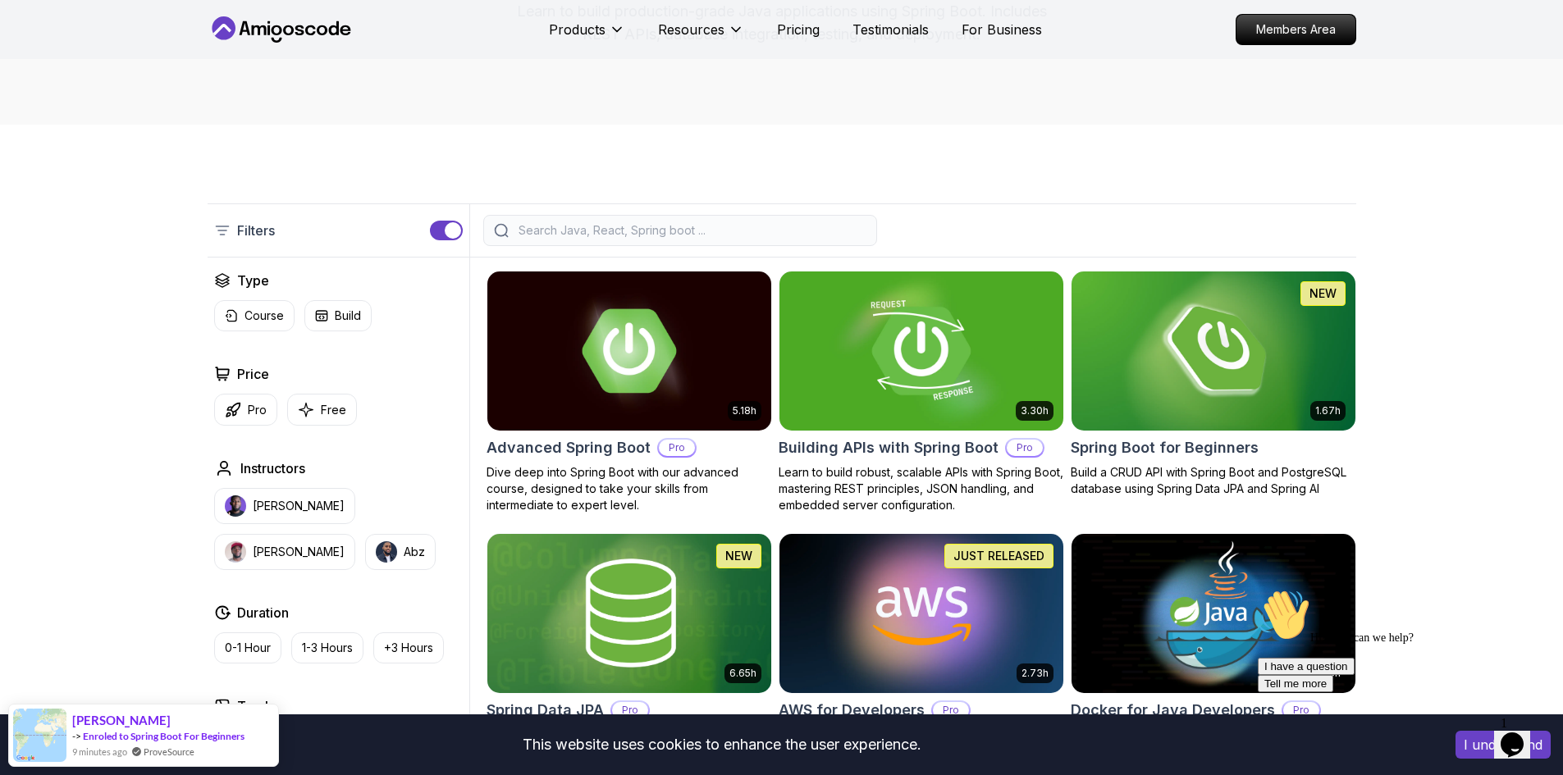
scroll to position [246, 0]
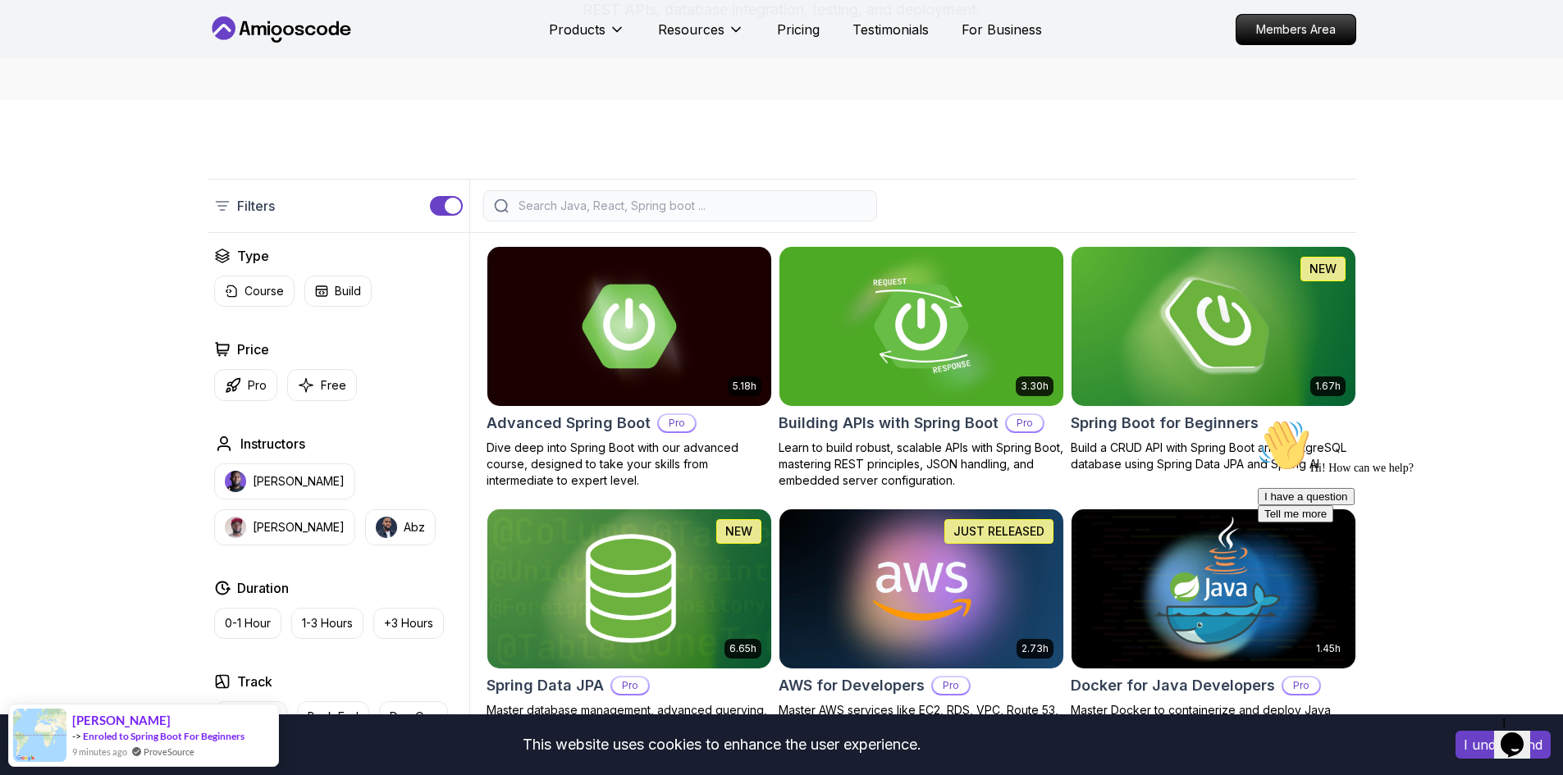
click at [1262, 381] on img at bounding box center [1213, 326] width 298 height 167
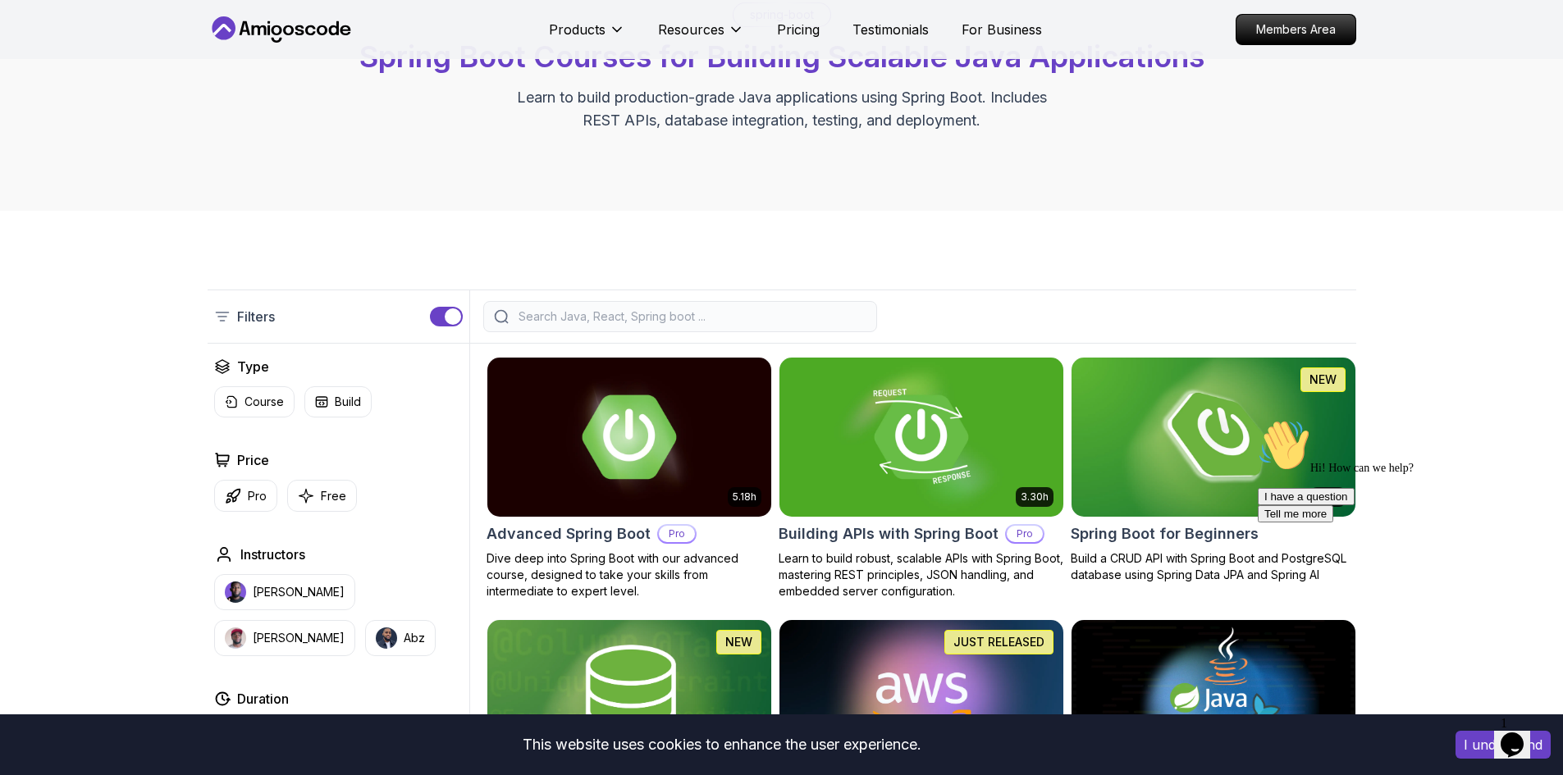
scroll to position [164, 0]
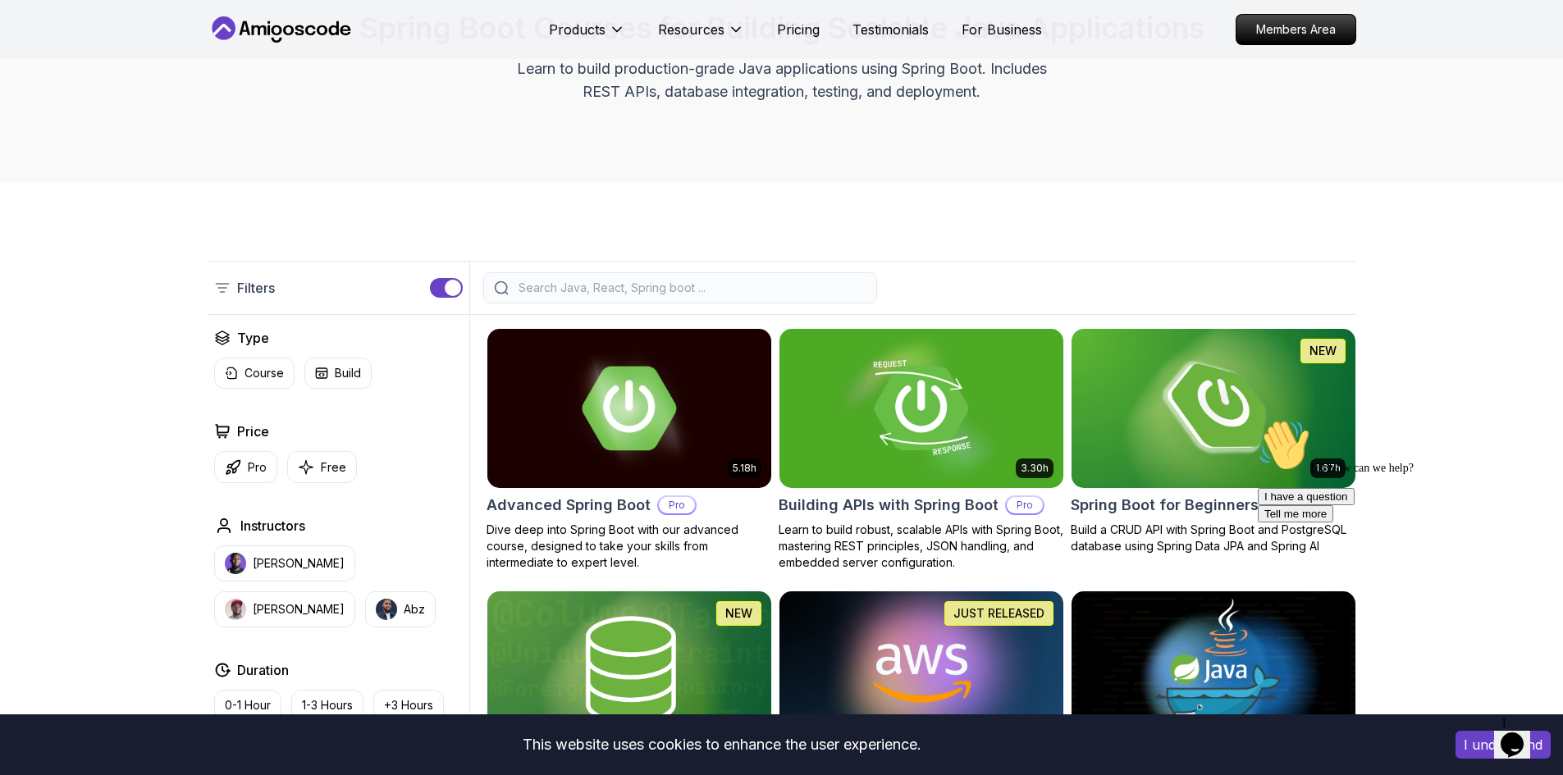
click at [577, 279] on div at bounding box center [680, 287] width 394 height 31
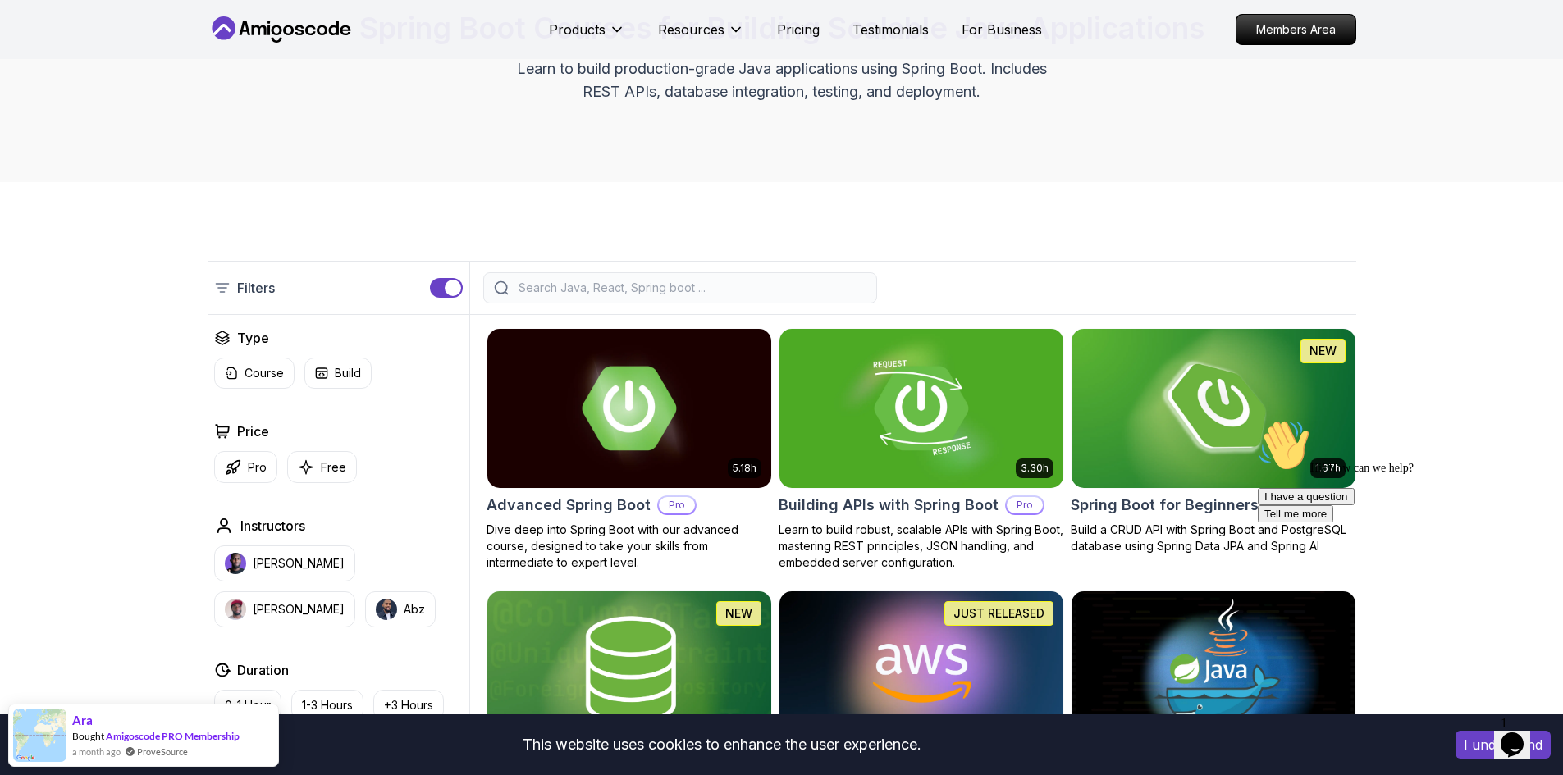
click at [591, 295] on input "search" at bounding box center [690, 288] width 351 height 16
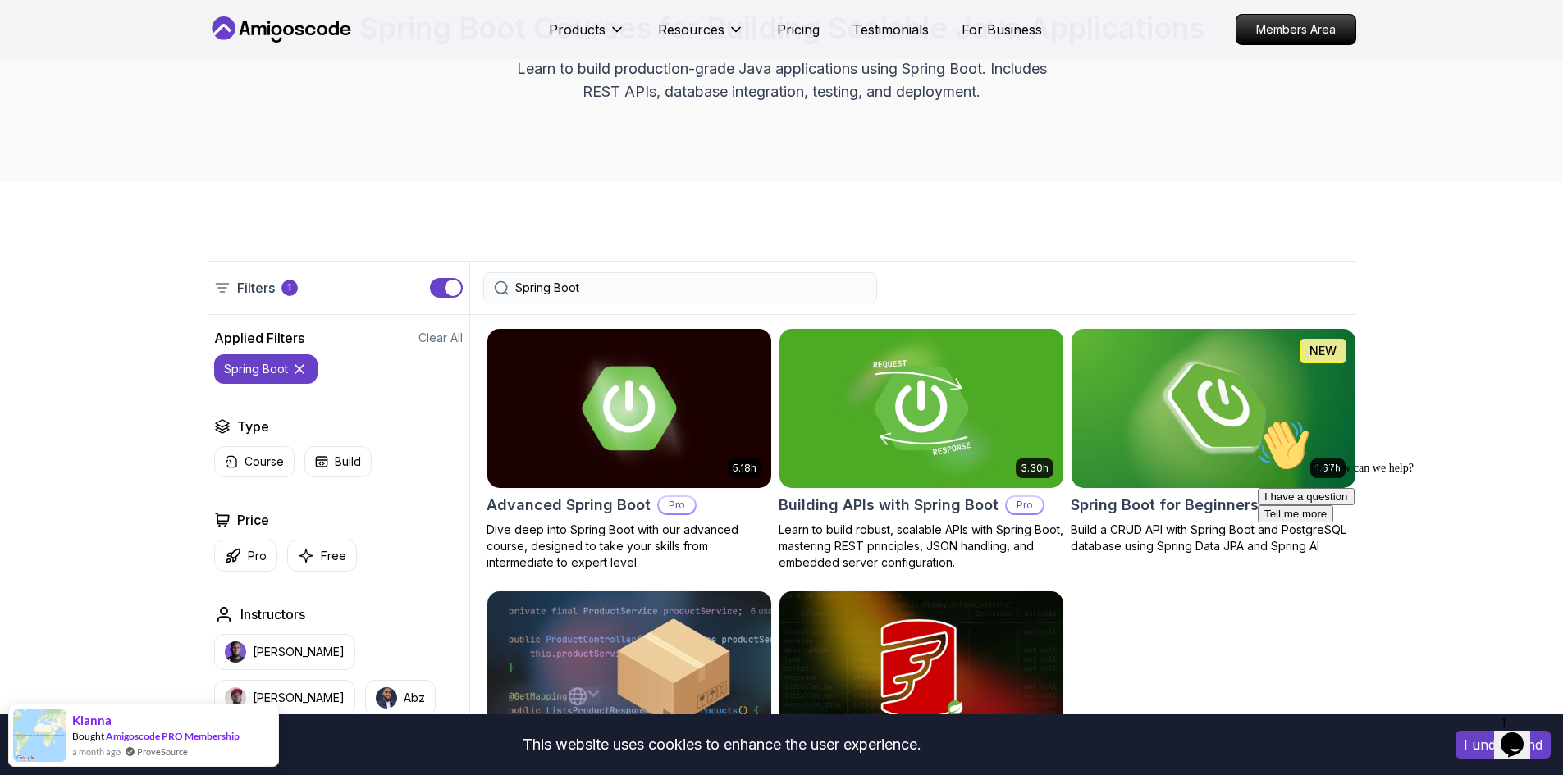
type input "Spring Boot"
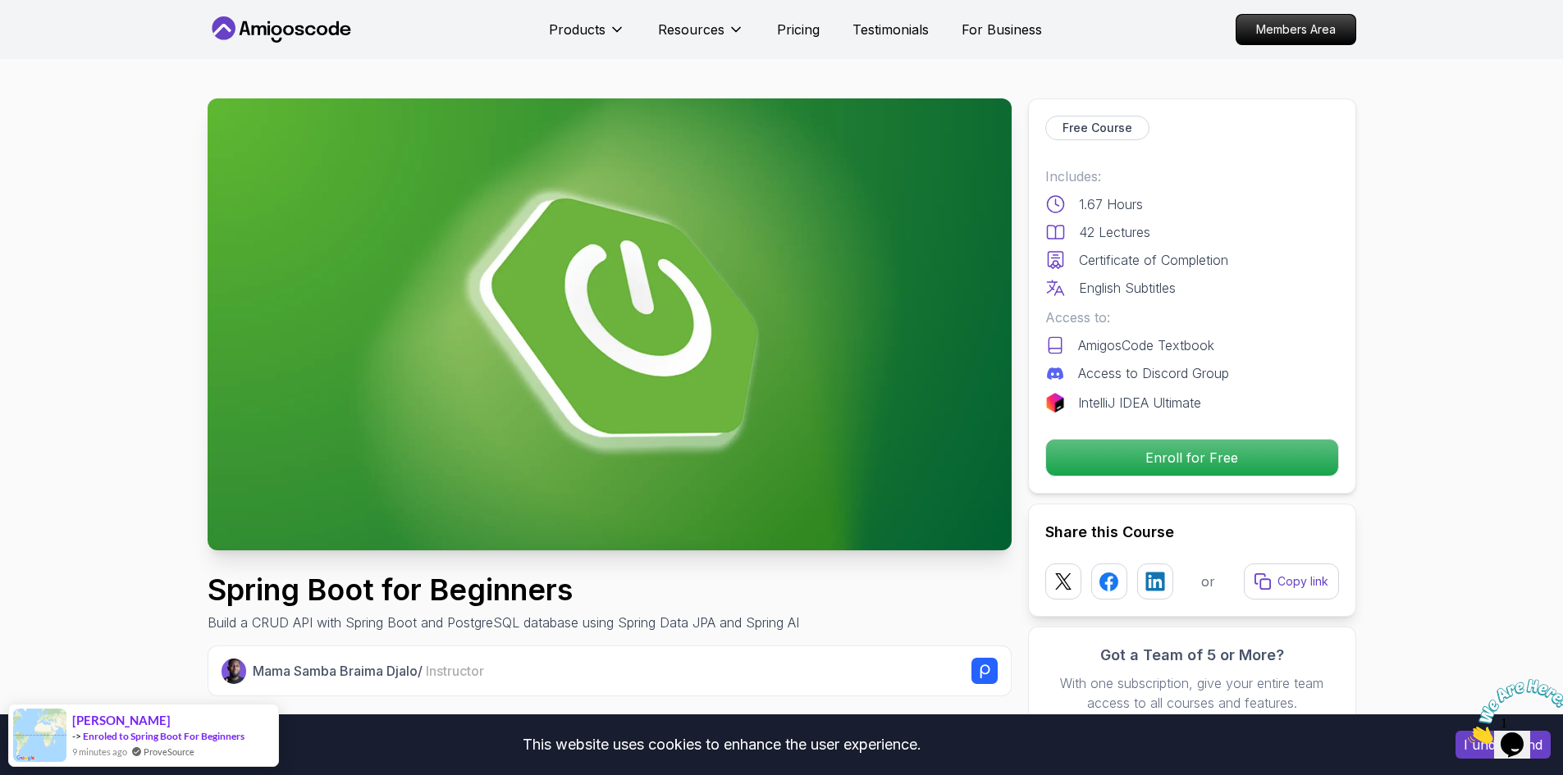
scroll to position [246, 0]
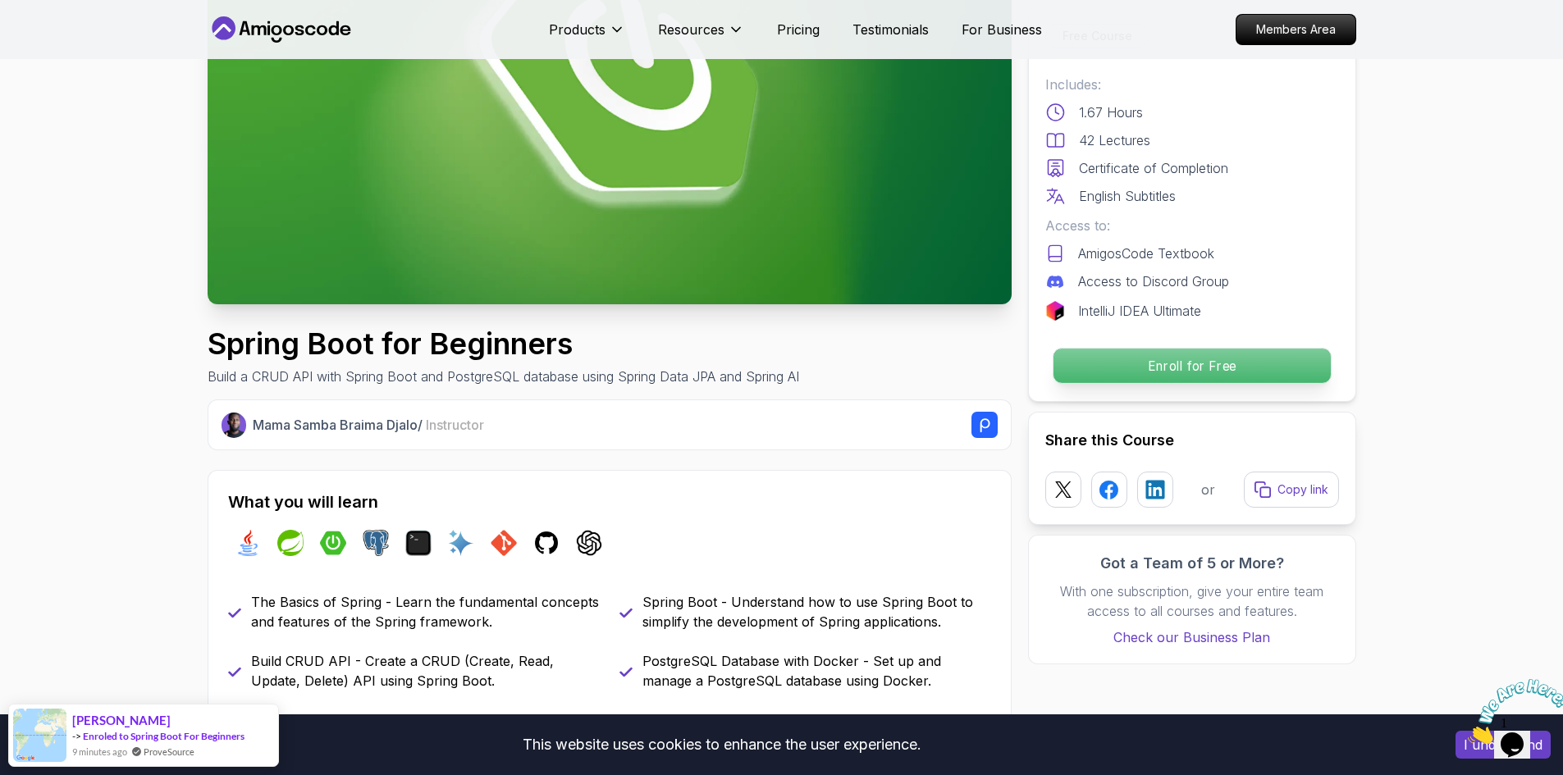
click at [1253, 364] on p "Enroll for Free" at bounding box center [1190, 366] width 277 height 34
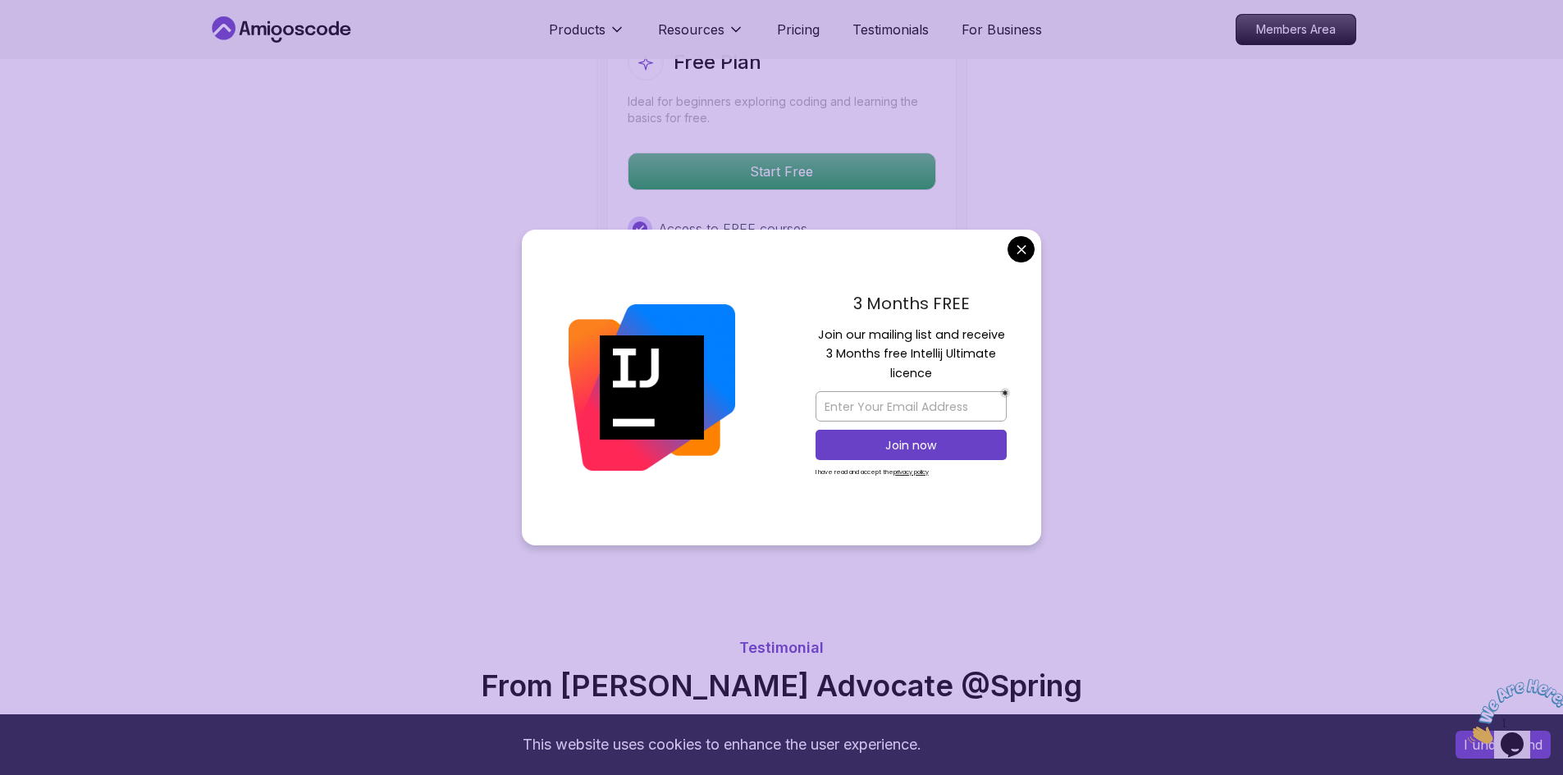
scroll to position [3303, 0]
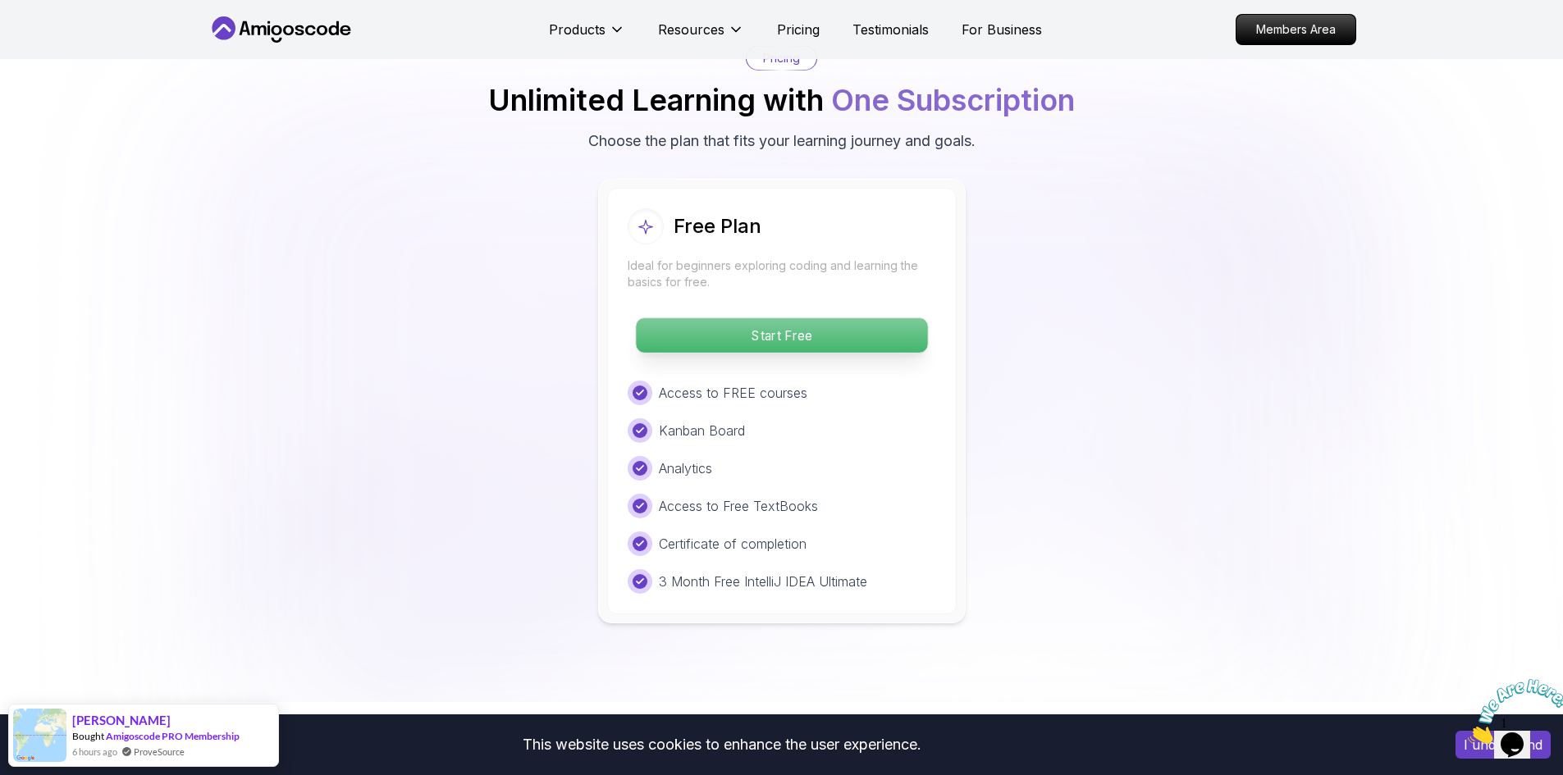
click at [832, 318] on p "Start Free" at bounding box center [781, 335] width 291 height 34
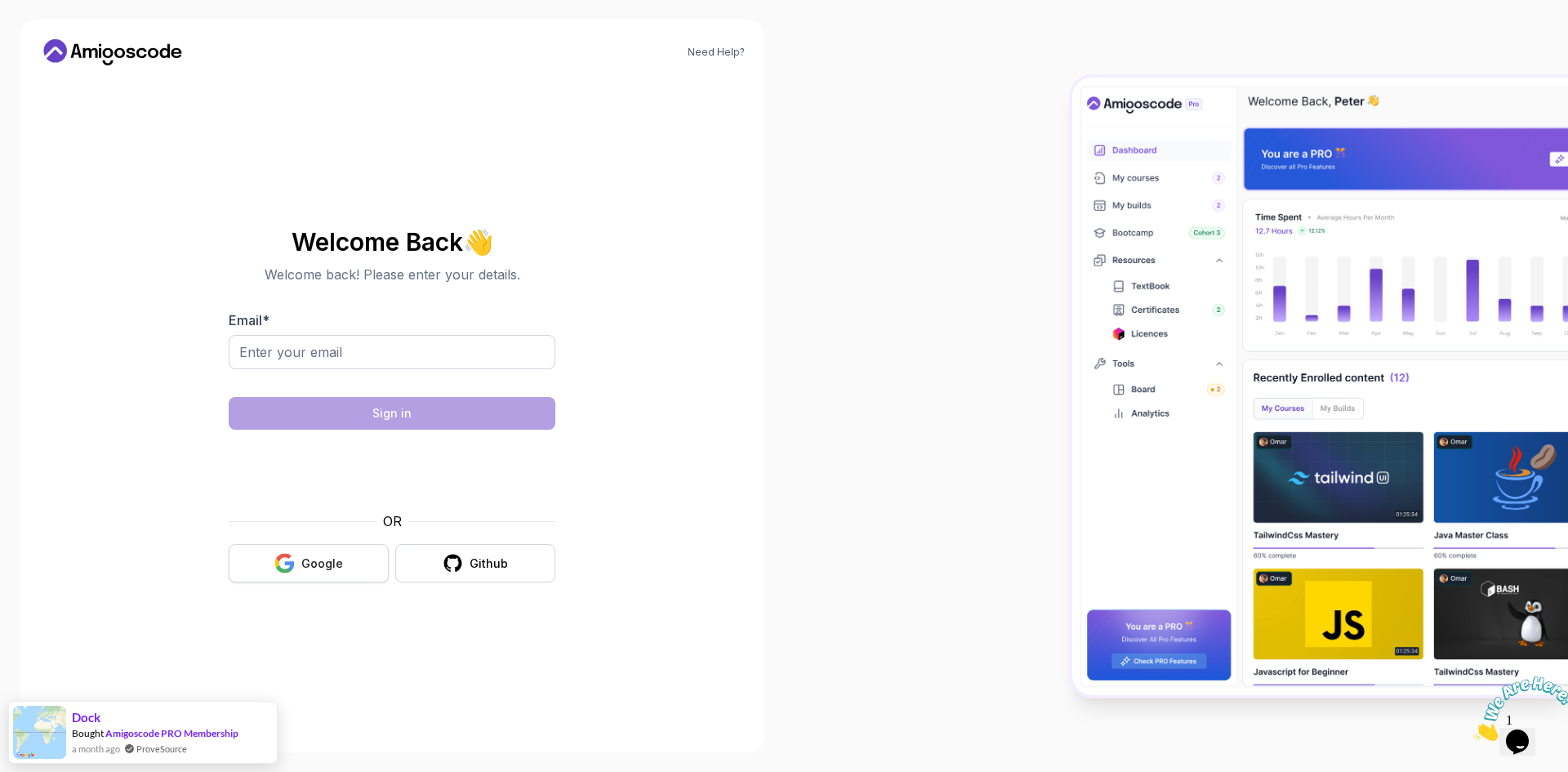
click at [295, 573] on icon "button" at bounding box center [285, 563] width 21 height 21
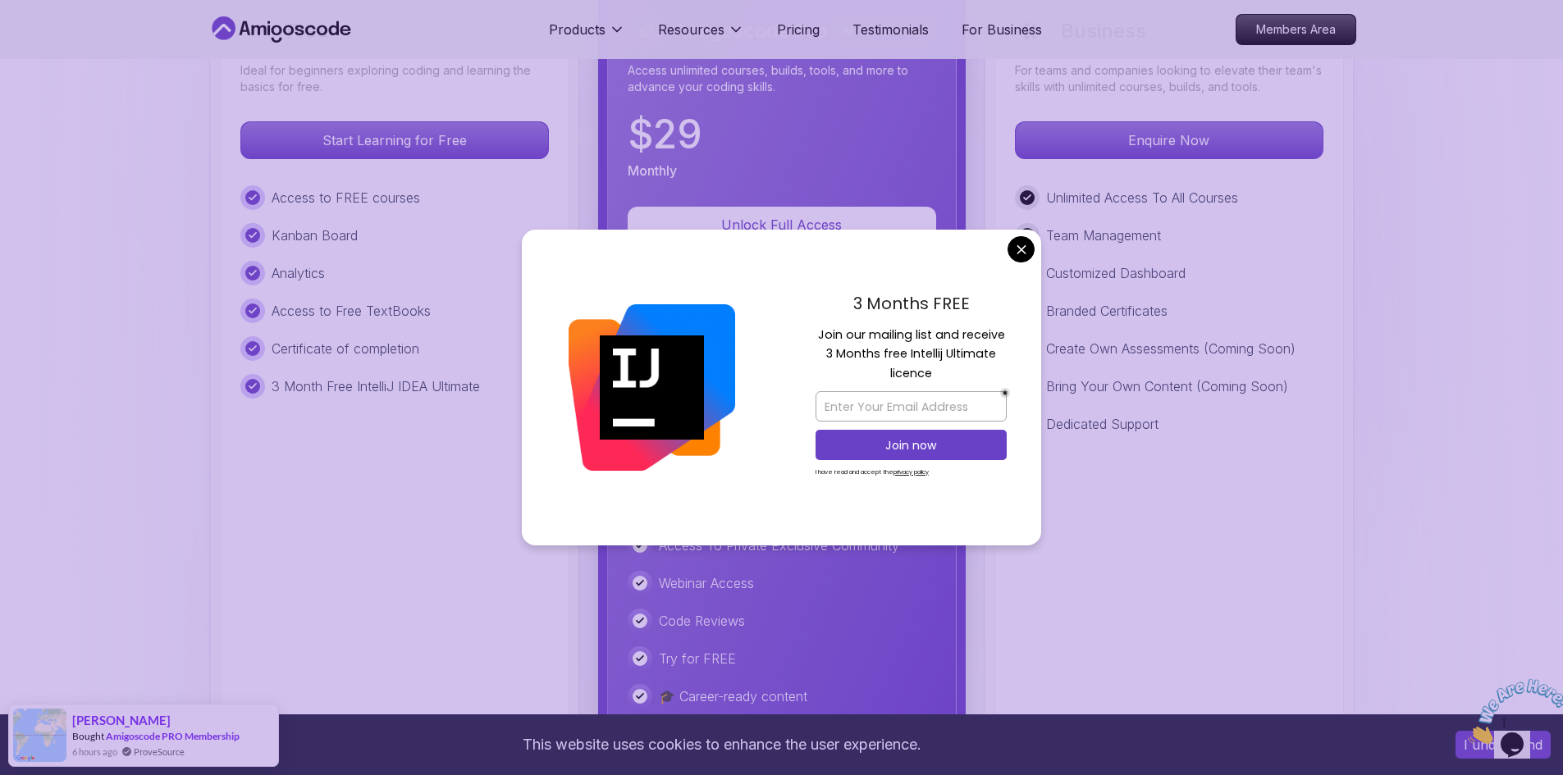
scroll to position [3885, 0]
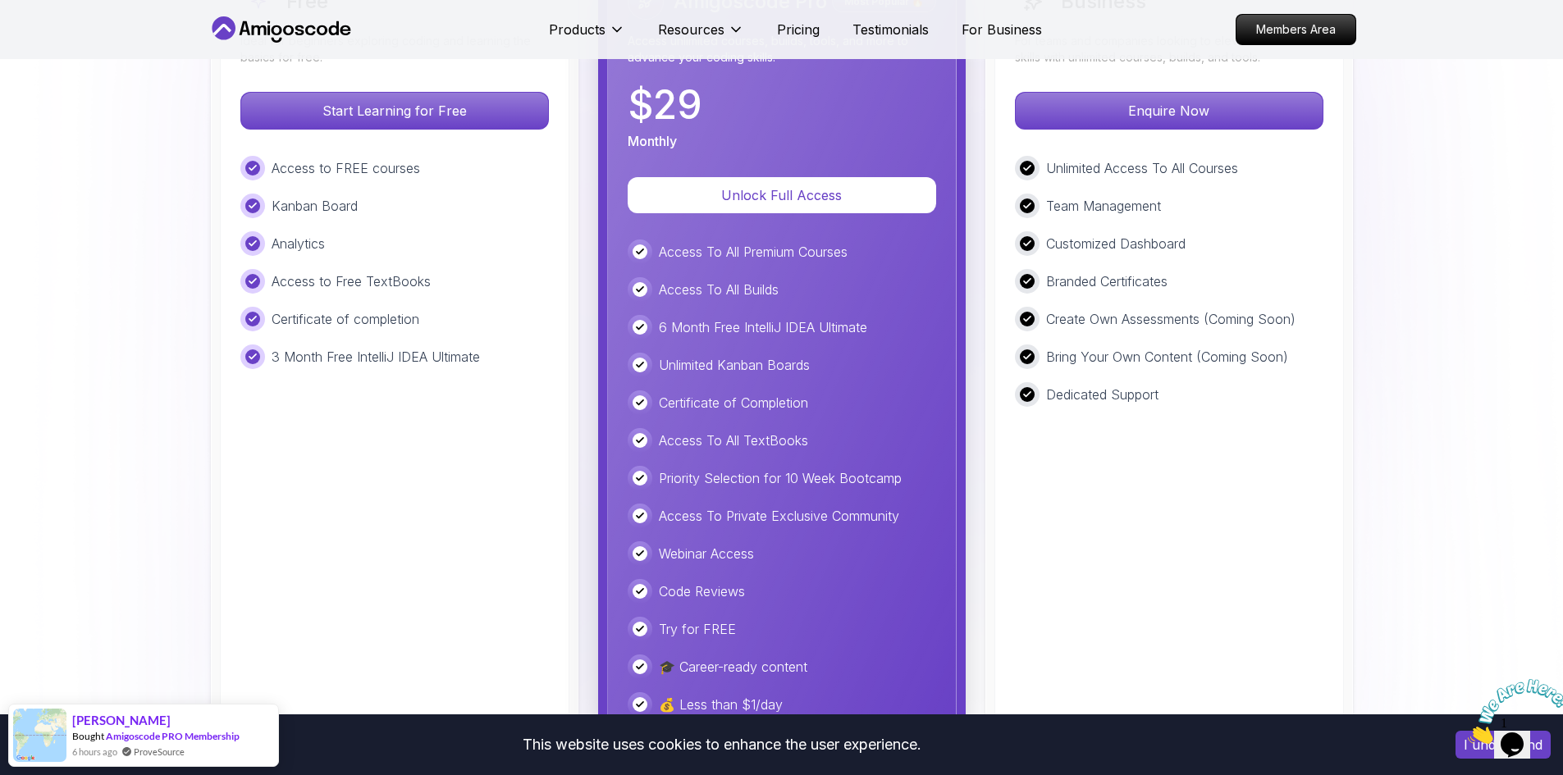
scroll to position [3967, 0]
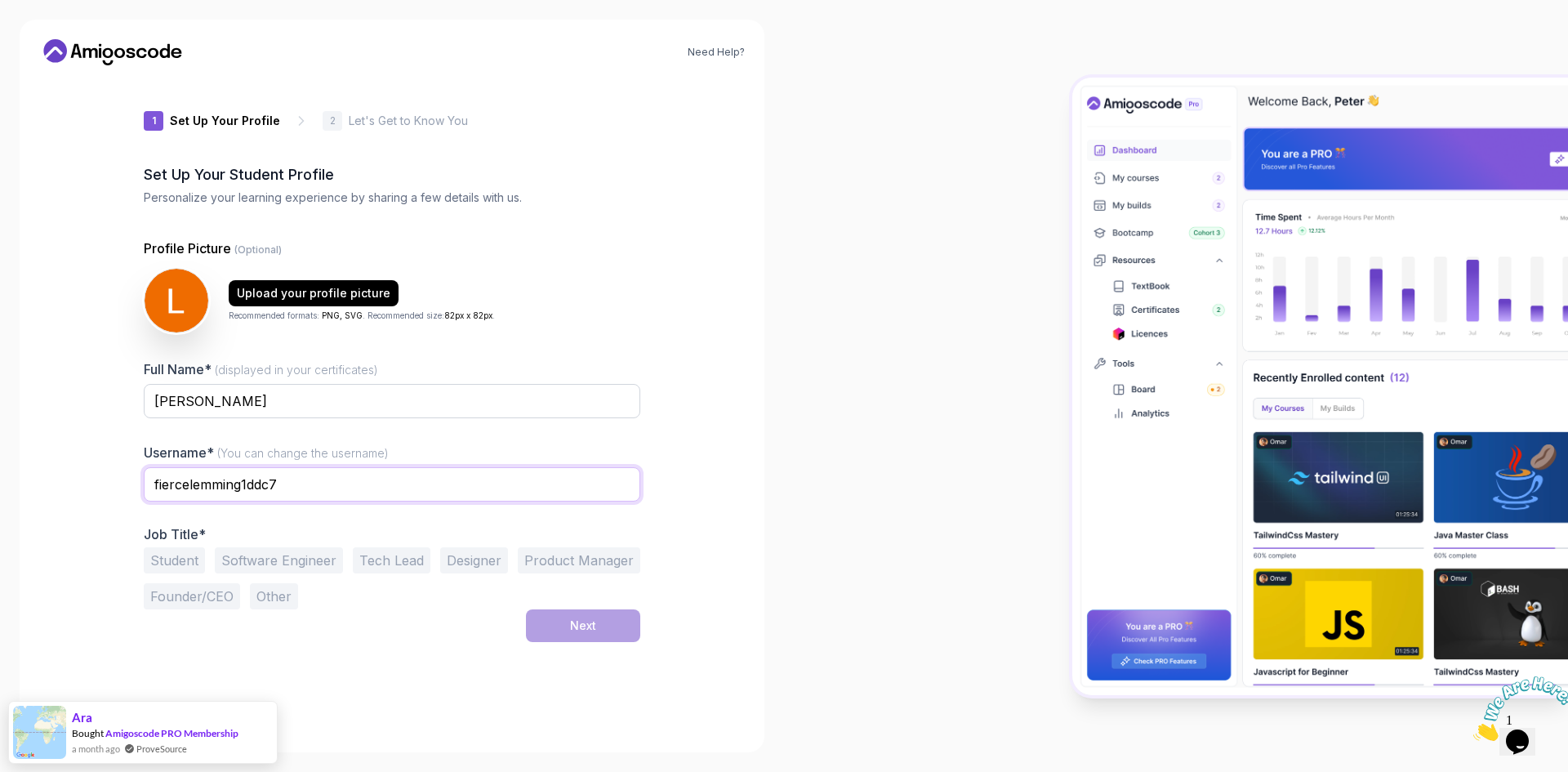
drag, startPoint x: 390, startPoint y: 481, endPoint x: 353, endPoint y: 482, distance: 37.0
click at [356, 483] on input "fiercelemming1ddc7" at bounding box center [391, 484] width 497 height 34
drag, startPoint x: 168, startPoint y: 472, endPoint x: -71, endPoint y: 458, distance: 239.4
click at [0, 458] on html "Need Help? 1 Set Up Your Profile 1 Set Up Your Profile 2 Let's Get to Know You …" at bounding box center [784, 386] width 1568 height 772
type input "LahmilAbdessalam"
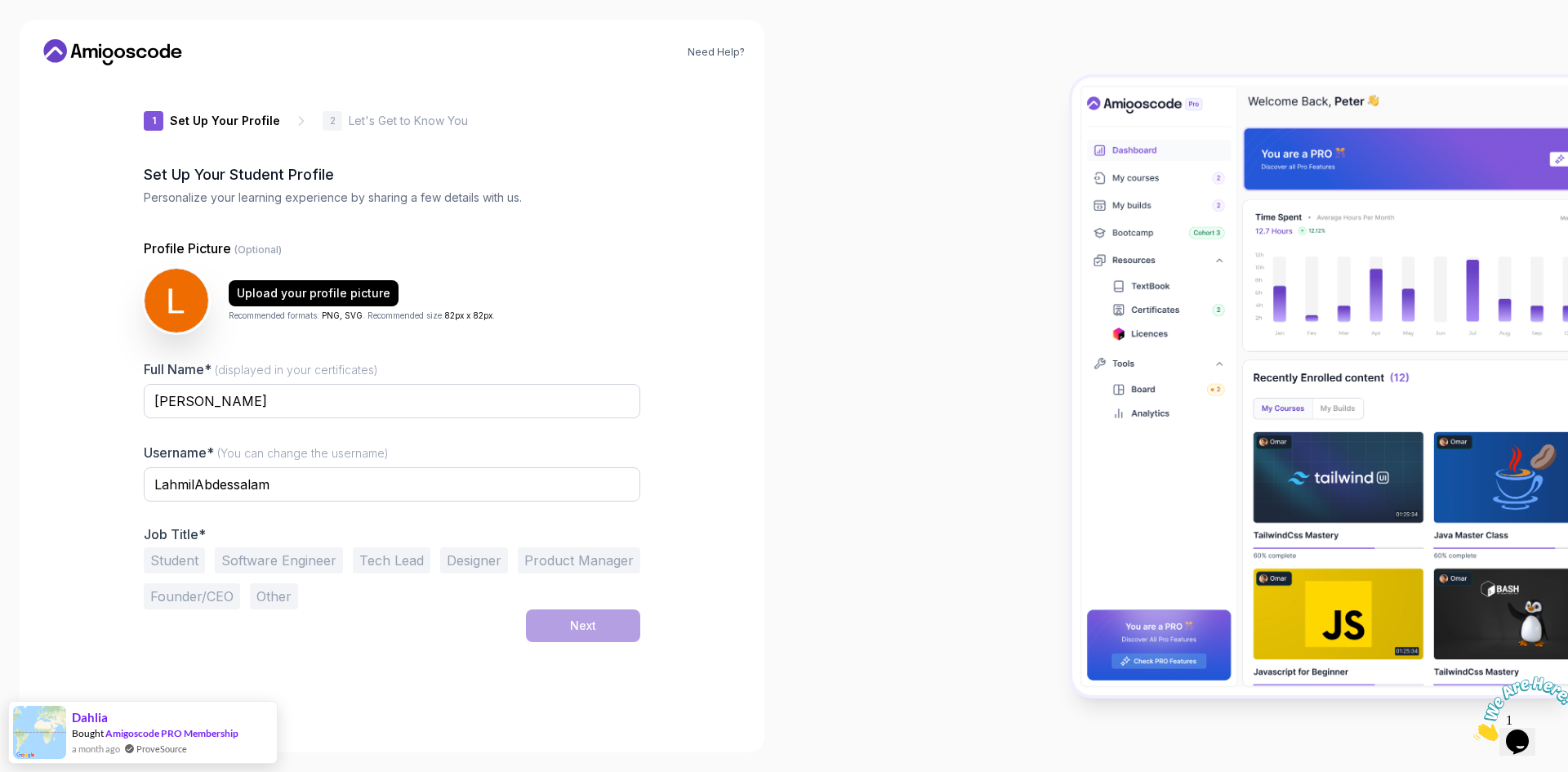
click at [440, 681] on div "1 Set Up Your Profile 1 Set Up Your Profile 2 Let's Get to Know You Set Up Your…" at bounding box center [391, 405] width 497 height 654
click at [312, 566] on button "Software Engineer" at bounding box center [279, 561] width 128 height 26
click at [614, 621] on button "Next" at bounding box center [582, 626] width 114 height 33
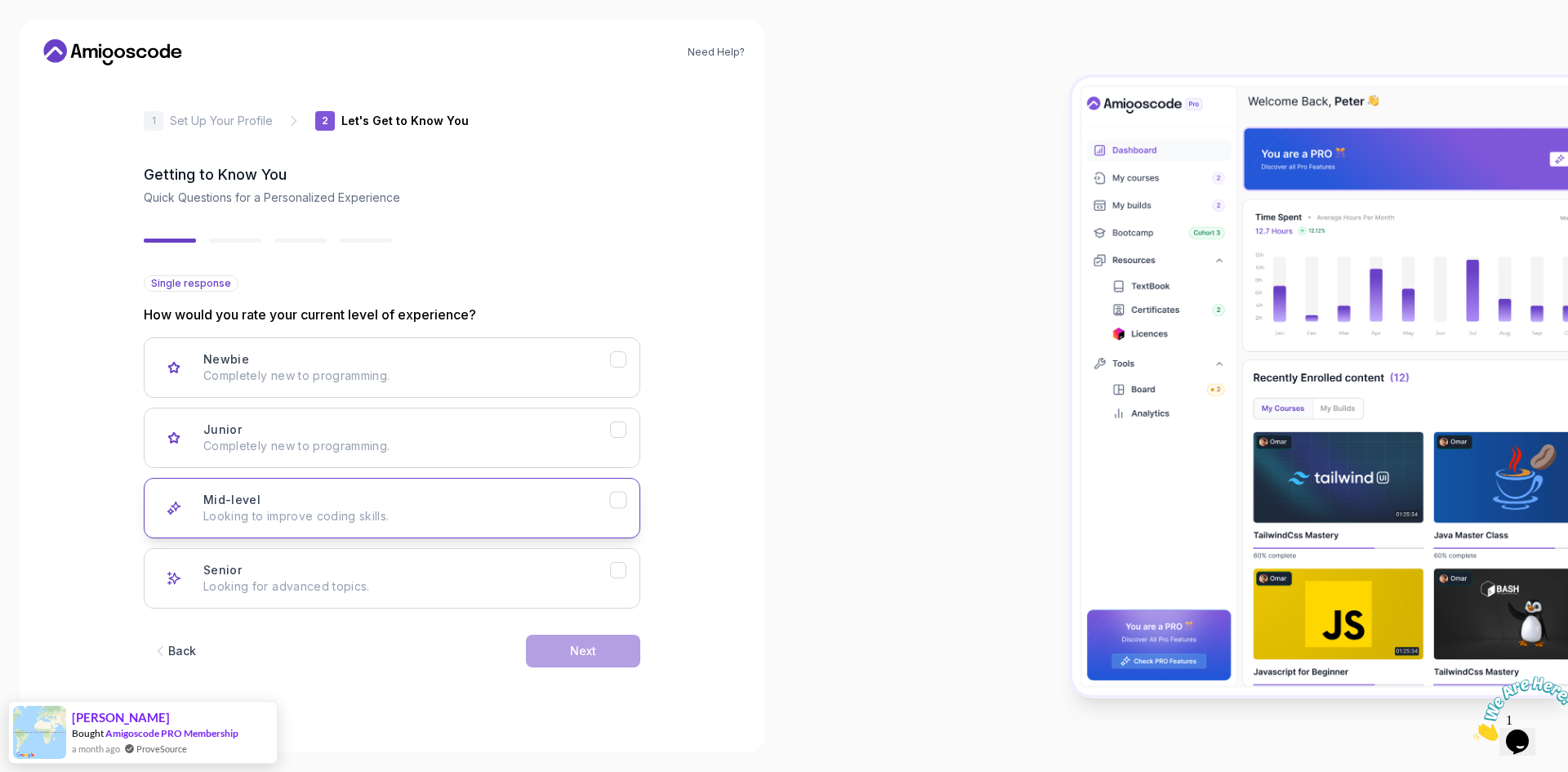
click at [572, 507] on div "Mid-level Looking to improve coding skills." at bounding box center [406, 508] width 406 height 33
click at [602, 649] on button "Next" at bounding box center [582, 650] width 114 height 33
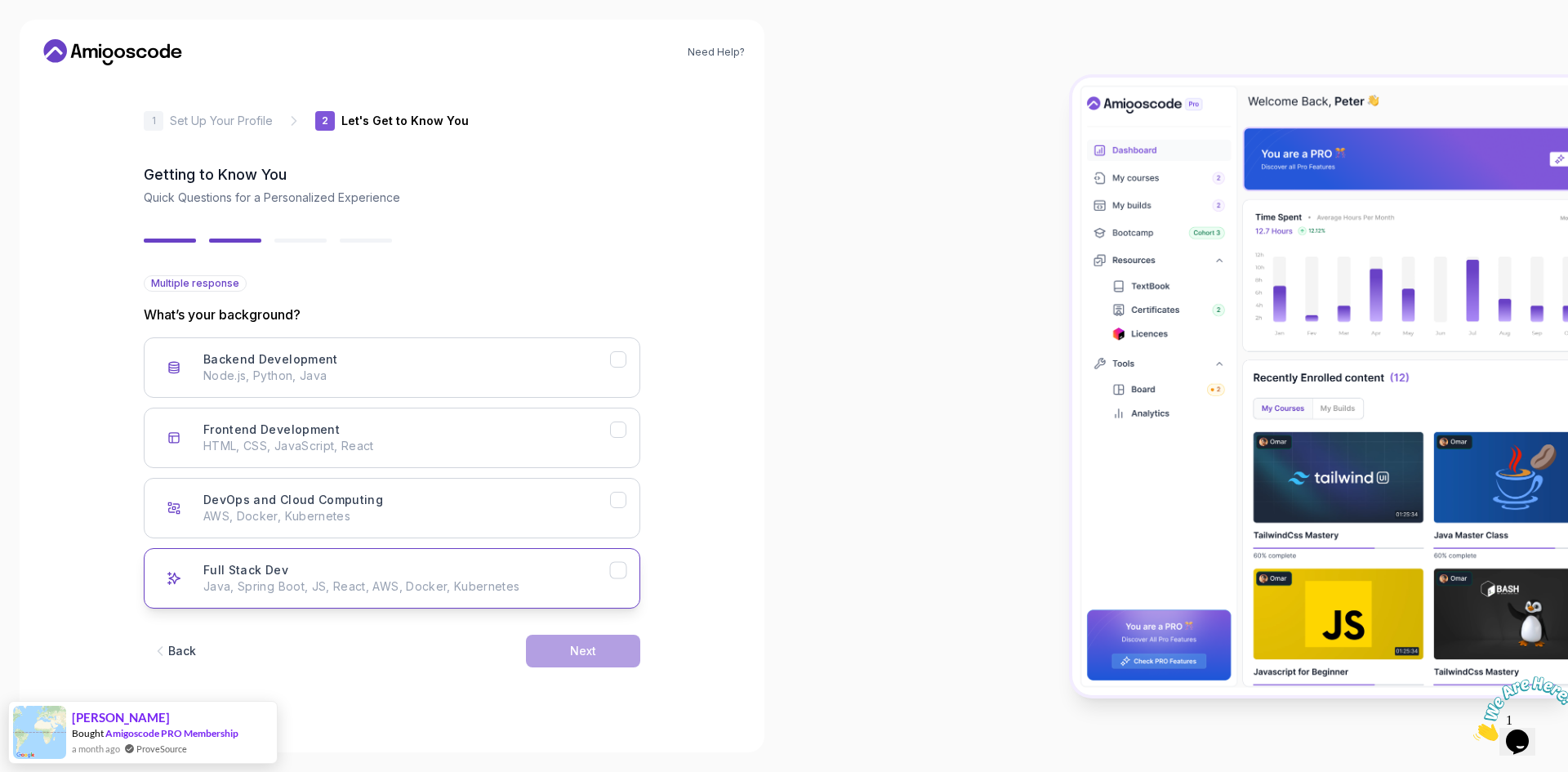
click at [606, 598] on button "Full Stack Dev Java, Spring Boot, JS, React, AWS, Docker, Kubernetes" at bounding box center [391, 578] width 497 height 61
click at [613, 673] on div "Back Next" at bounding box center [391, 650] width 497 height 85
click at [611, 659] on button "Next" at bounding box center [582, 650] width 114 height 33
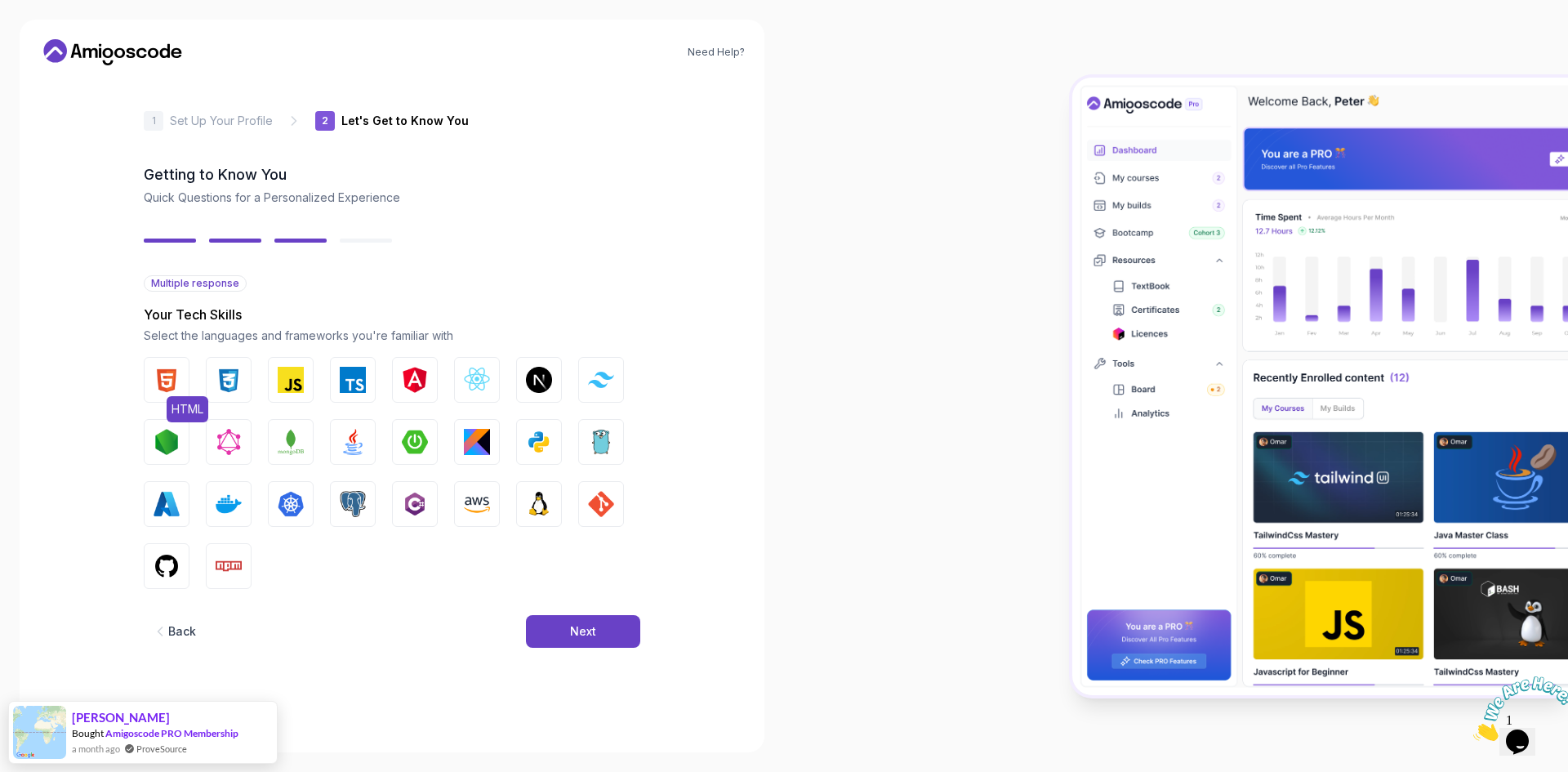
click at [164, 381] on img "button" at bounding box center [166, 380] width 26 height 26
click at [207, 385] on button "CSS" at bounding box center [229, 380] width 46 height 46
click at [280, 377] on img "button" at bounding box center [291, 380] width 26 height 26
click at [479, 386] on img "button" at bounding box center [477, 380] width 26 height 26
click at [363, 436] on img "button" at bounding box center [352, 442] width 26 height 26
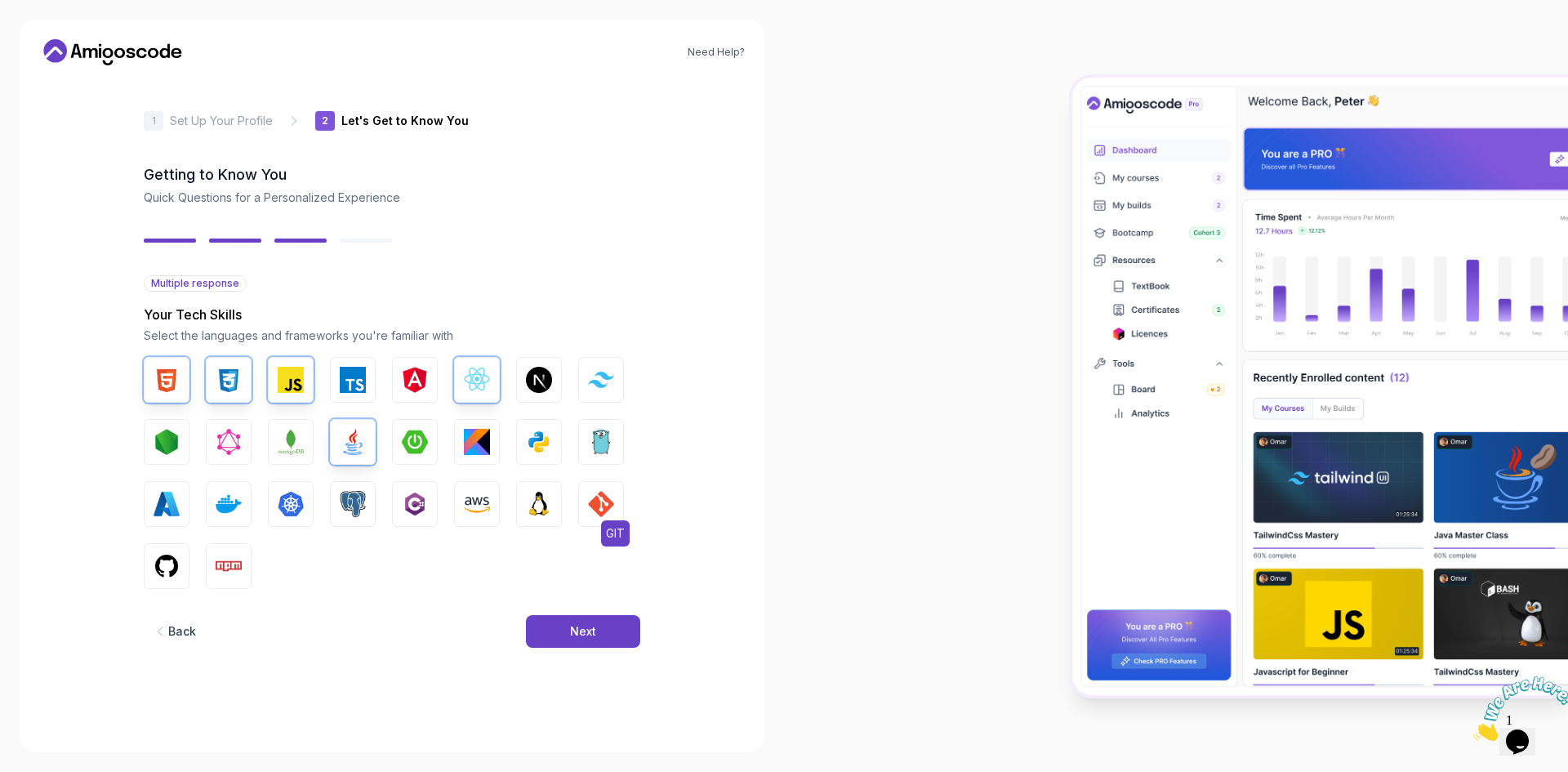
click at [612, 513] on img "button" at bounding box center [601, 504] width 26 height 26
drag, startPoint x: 166, startPoint y: 569, endPoint x: 202, endPoint y: 568, distance: 36.0
click at [166, 569] on img "button" at bounding box center [166, 566] width 26 height 26
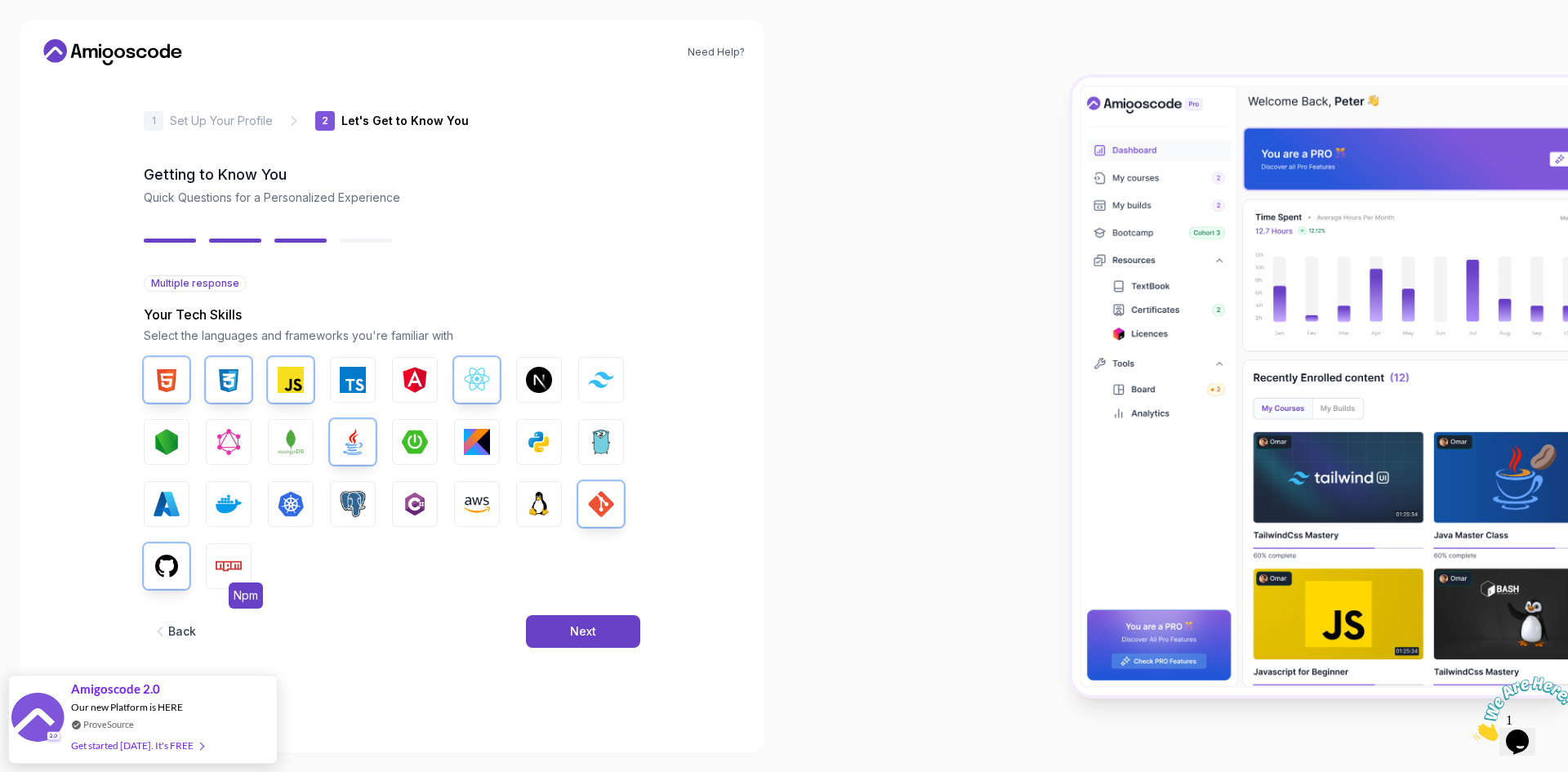
click at [246, 558] on button "Npm" at bounding box center [229, 566] width 46 height 46
drag, startPoint x: 573, startPoint y: 621, endPoint x: 527, endPoint y: 610, distance: 47.3
click at [527, 610] on div "Back Next" at bounding box center [391, 631] width 497 height 85
click at [562, 624] on button "Next" at bounding box center [582, 632] width 114 height 33
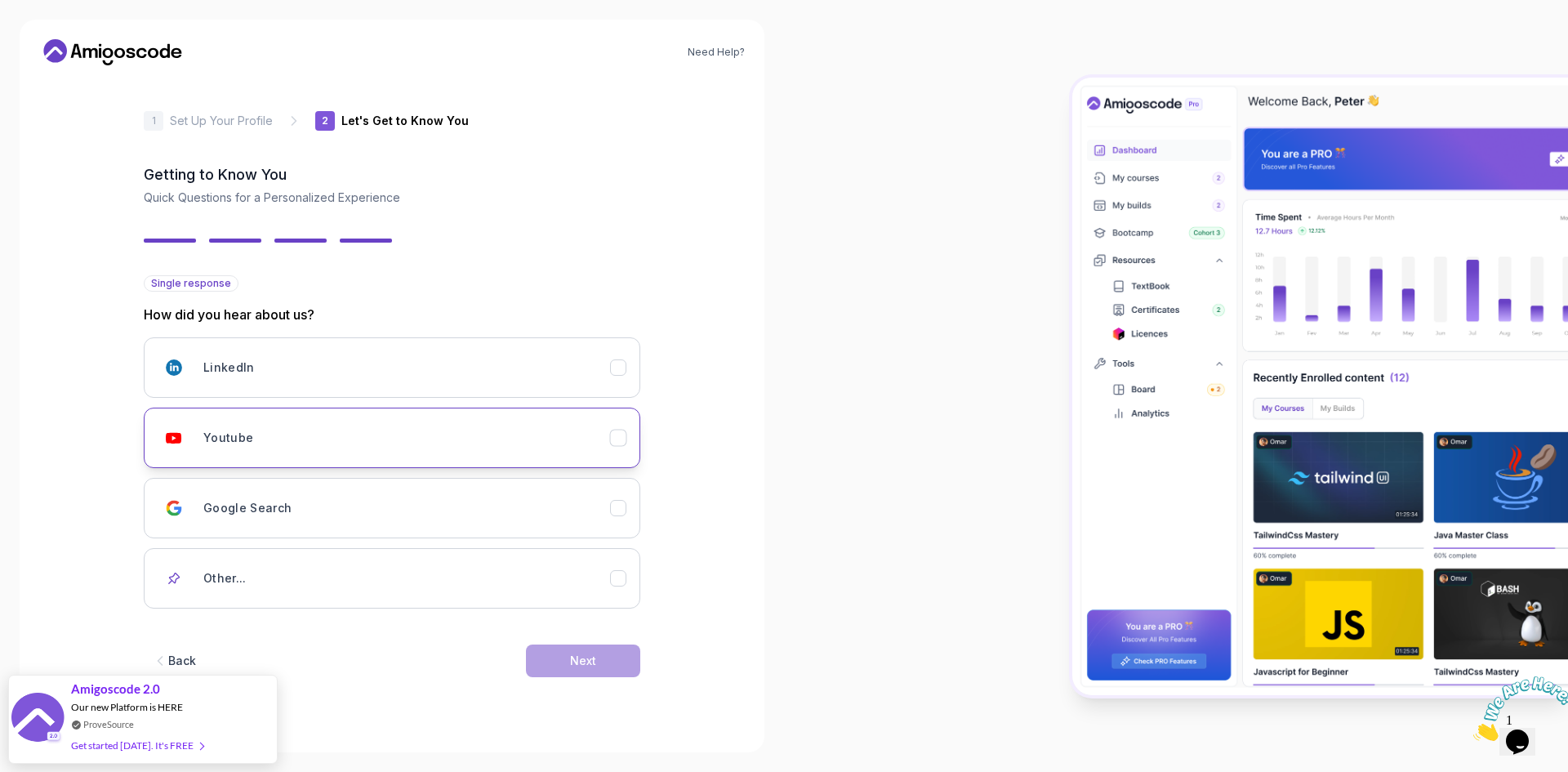
drag, startPoint x: 340, startPoint y: 429, endPoint x: 348, endPoint y: 431, distance: 8.2
click at [341, 429] on div "Youtube" at bounding box center [406, 437] width 406 height 33
click at [574, 675] on button "Next" at bounding box center [582, 660] width 114 height 33
click at [570, 661] on div "Next" at bounding box center [583, 660] width 26 height 16
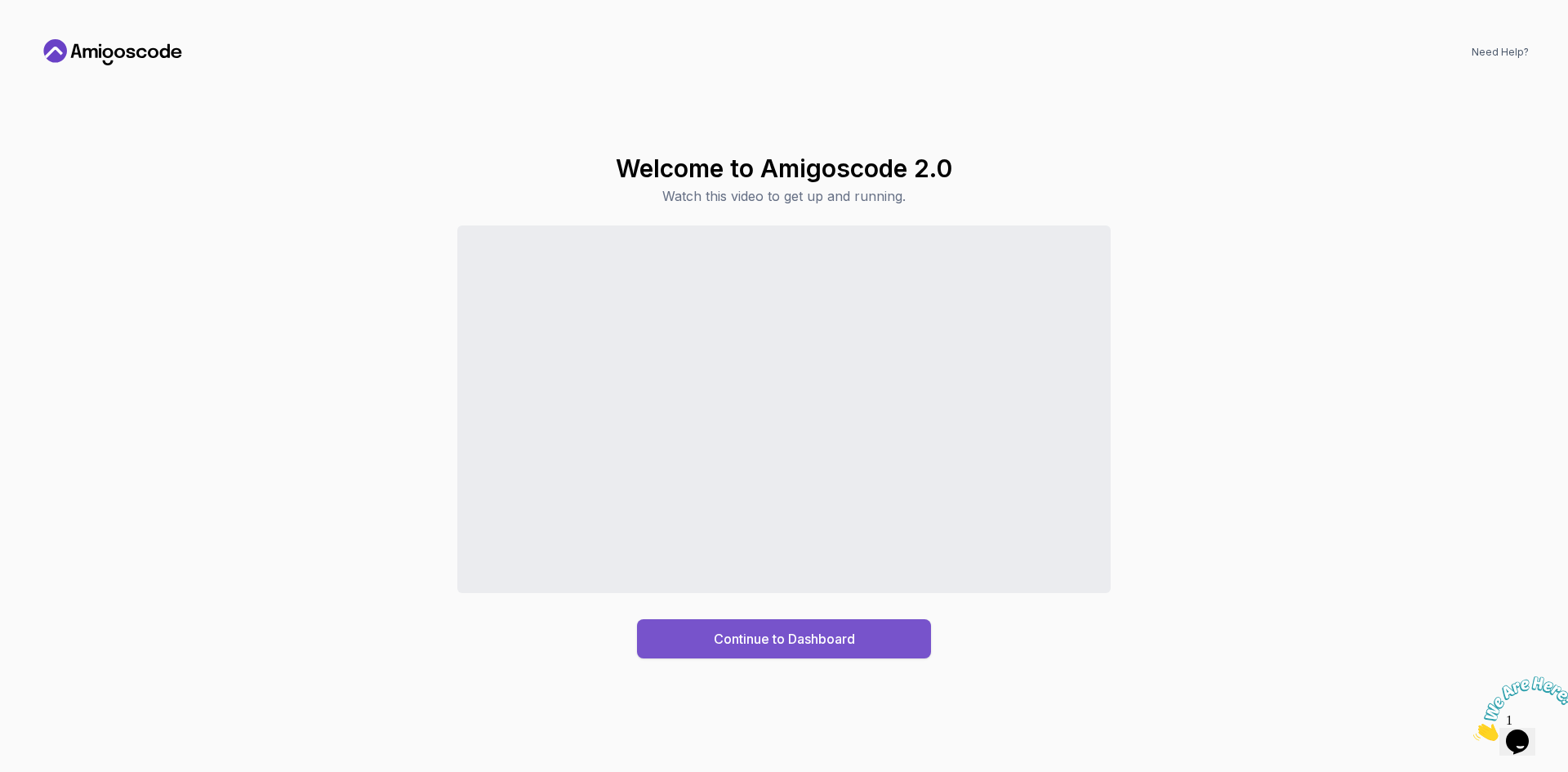
click at [836, 635] on div "Continue to Dashboard" at bounding box center [784, 640] width 141 height 20
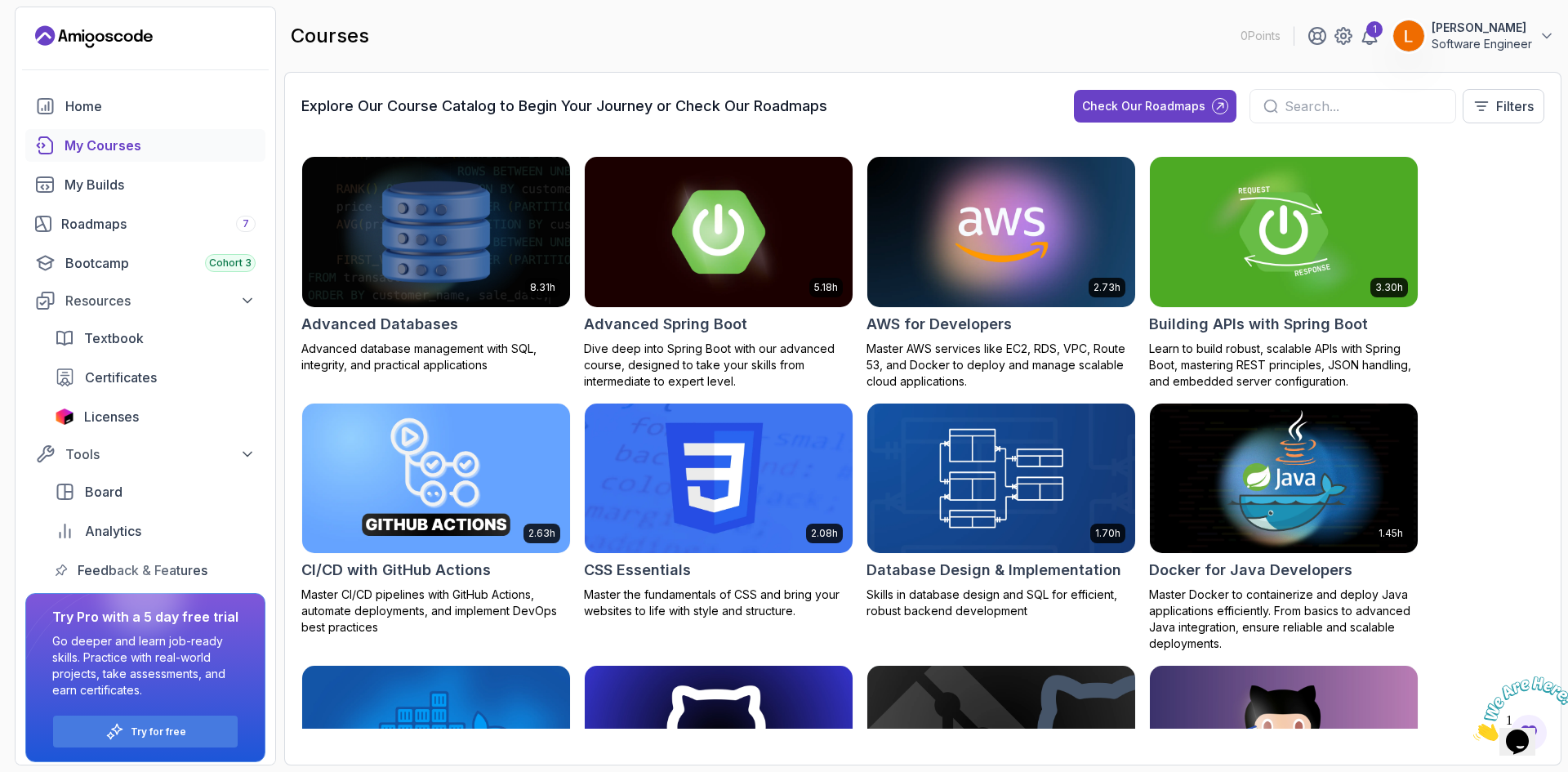
click at [698, 259] on img at bounding box center [719, 231] width 281 height 157
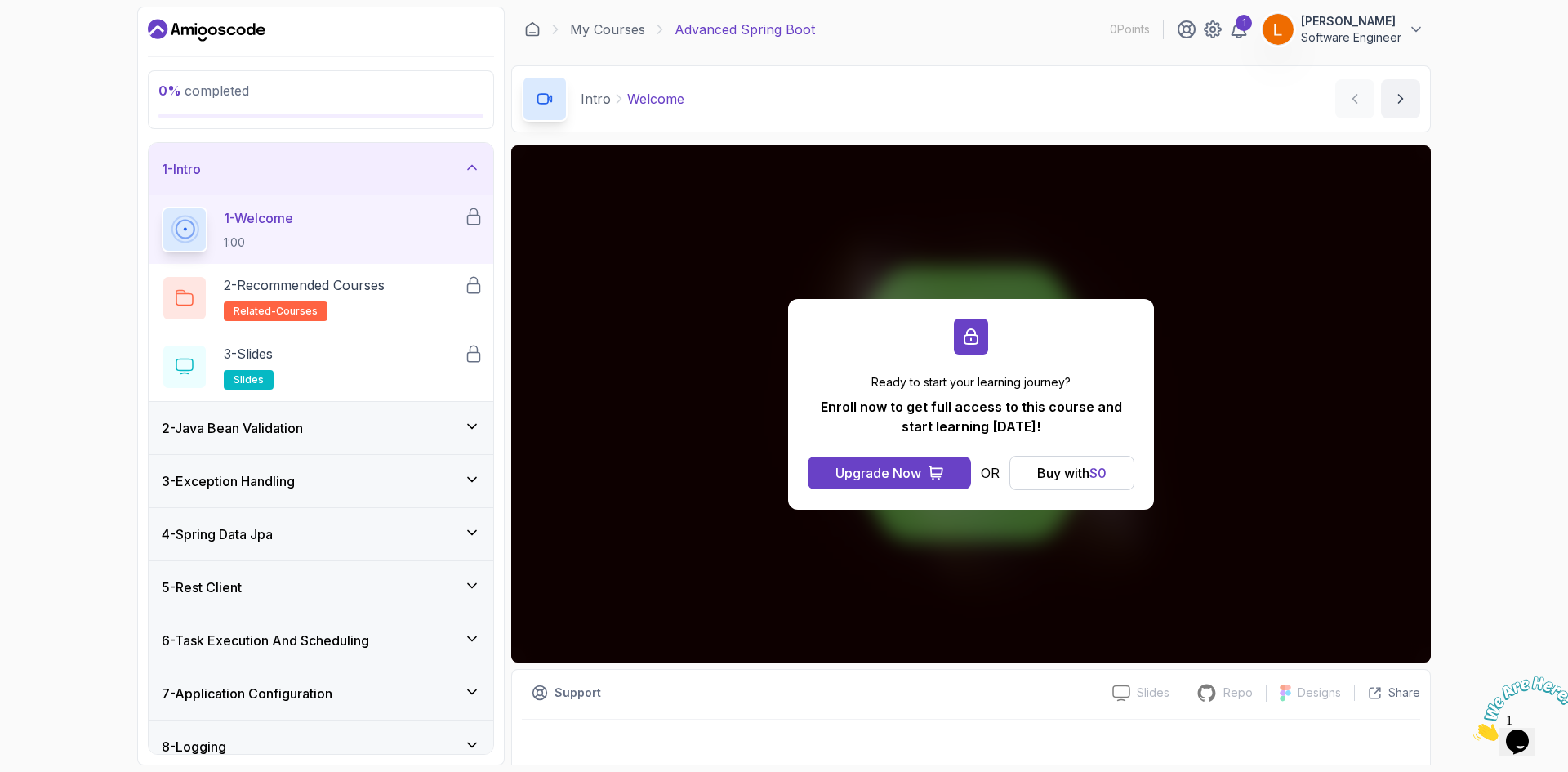
click at [371, 440] on div "2 - Java Bean Validation" at bounding box center [321, 428] width 344 height 52
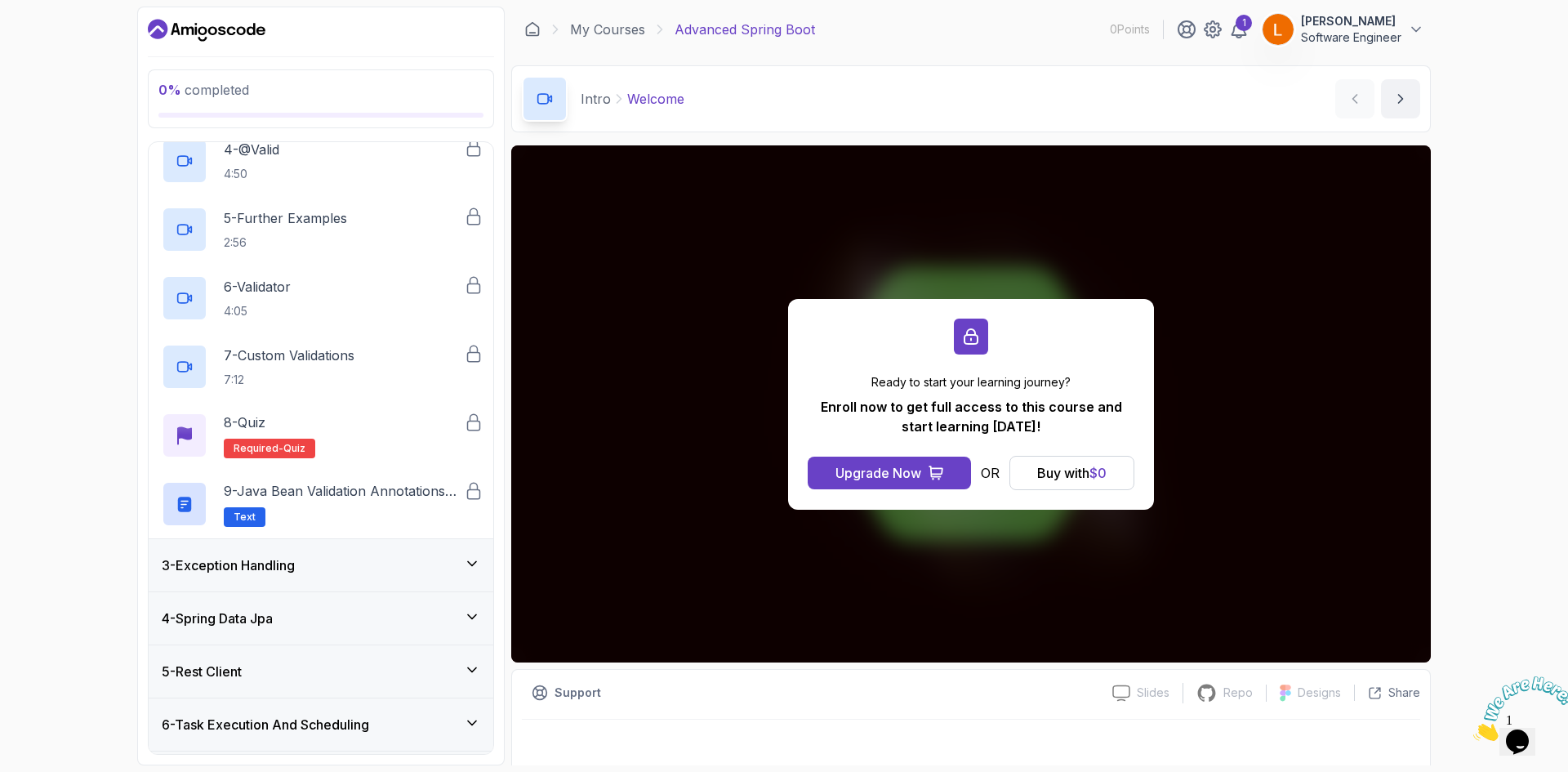
click at [405, 561] on div "3 - Exception Handling" at bounding box center [321, 566] width 319 height 20
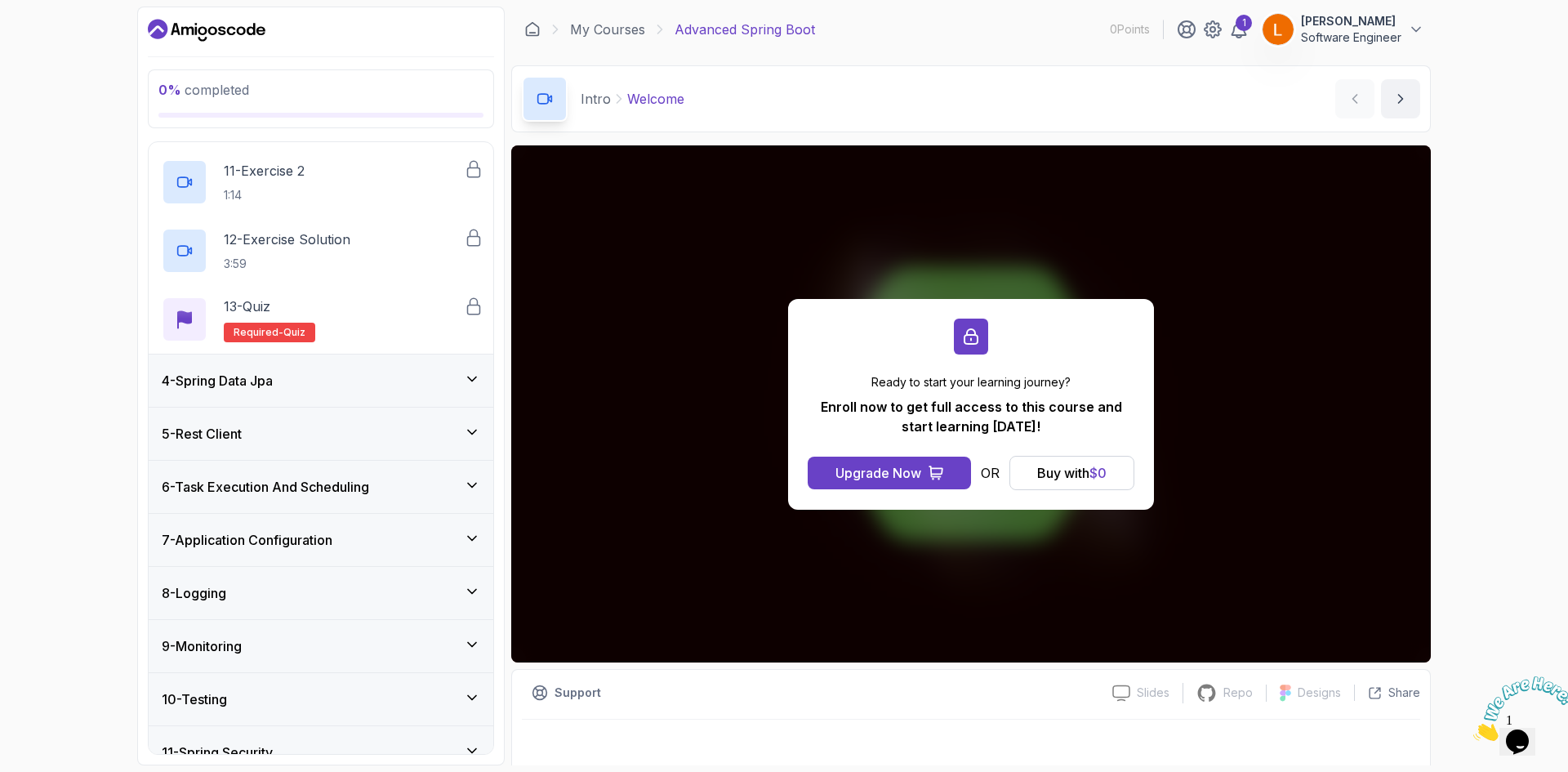
scroll to position [896, 0]
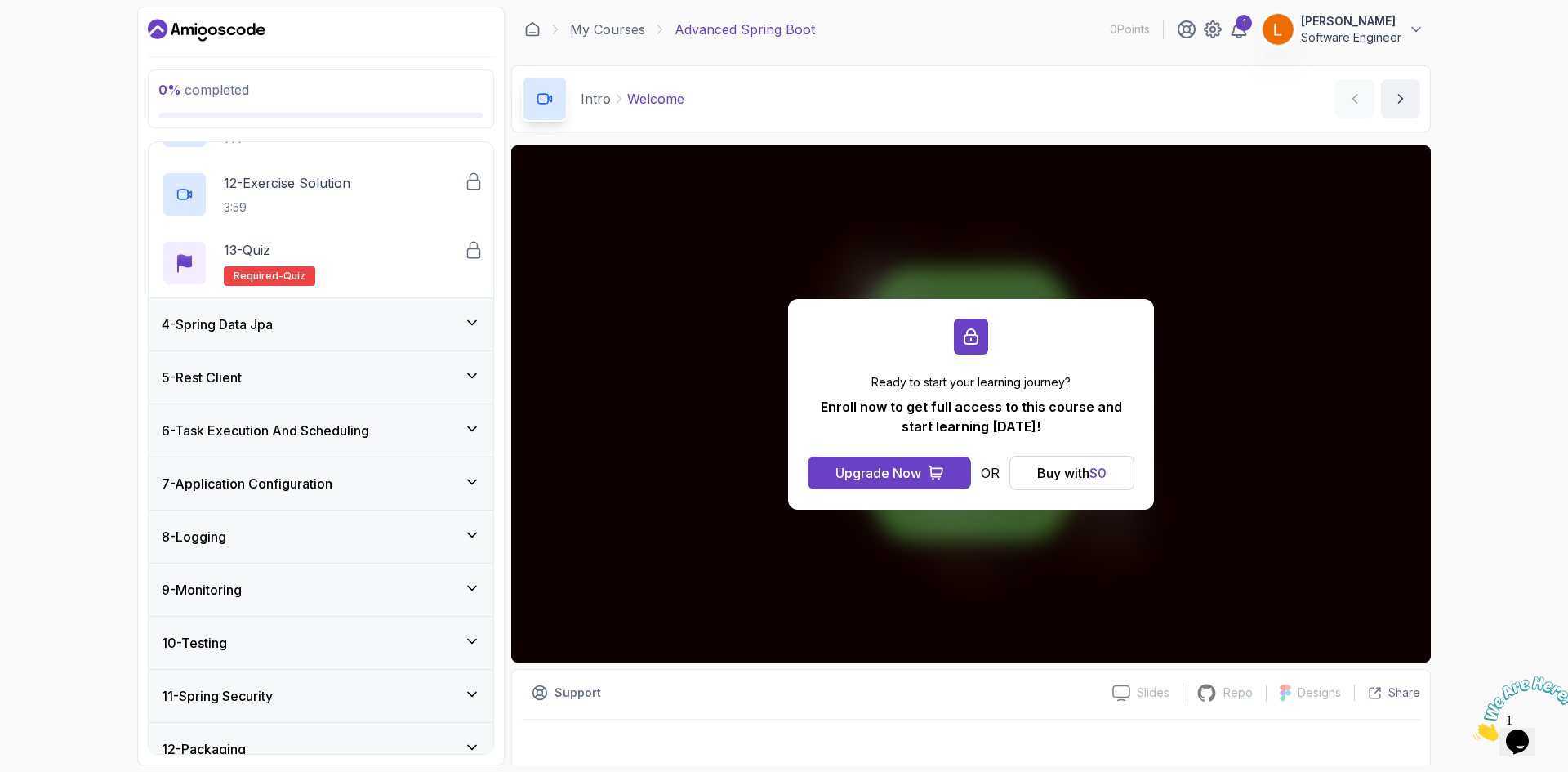
click at [301, 342] on div "4 - Spring Data Jpa" at bounding box center [321, 324] width 344 height 52
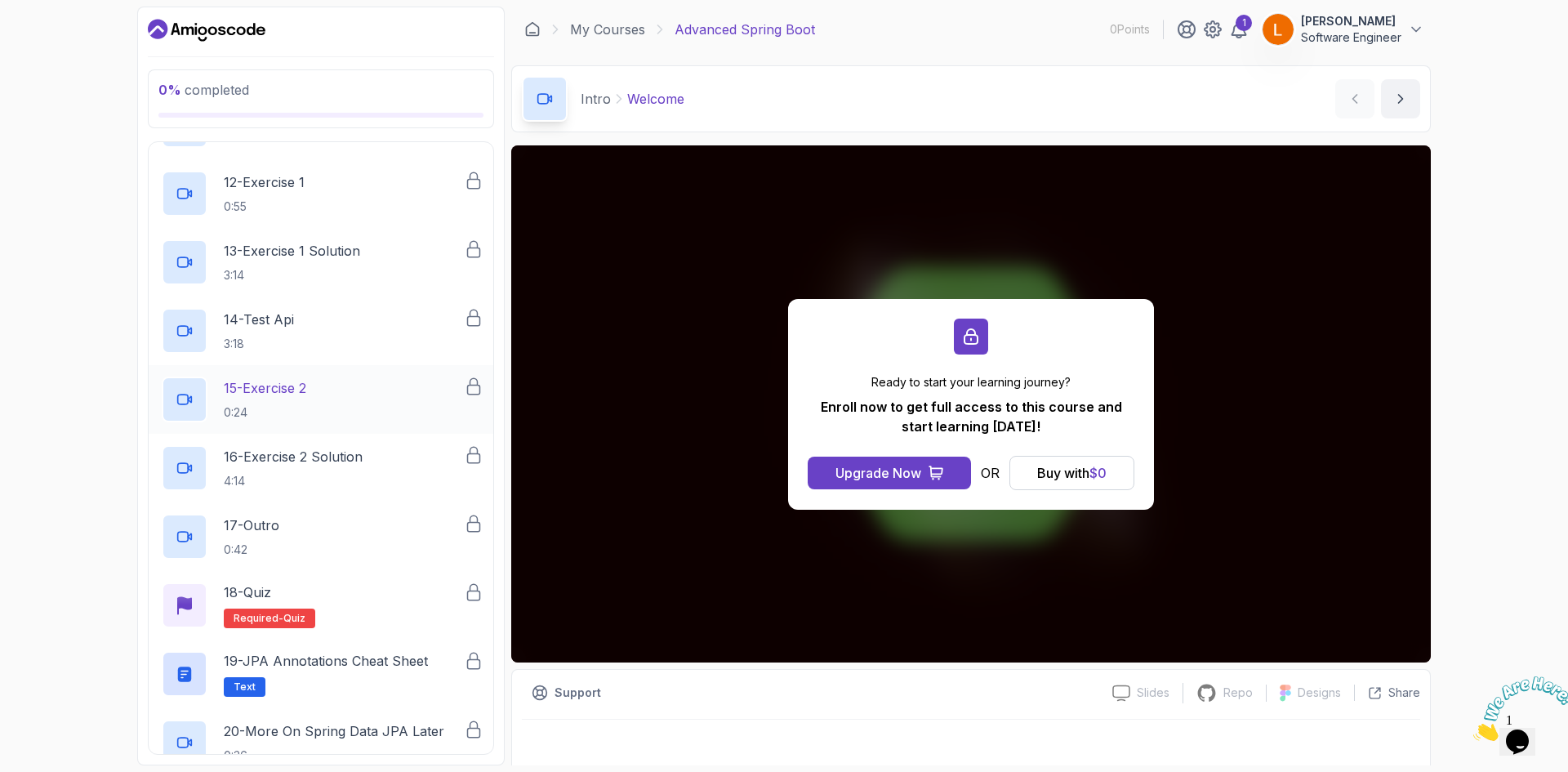
scroll to position [977, 0]
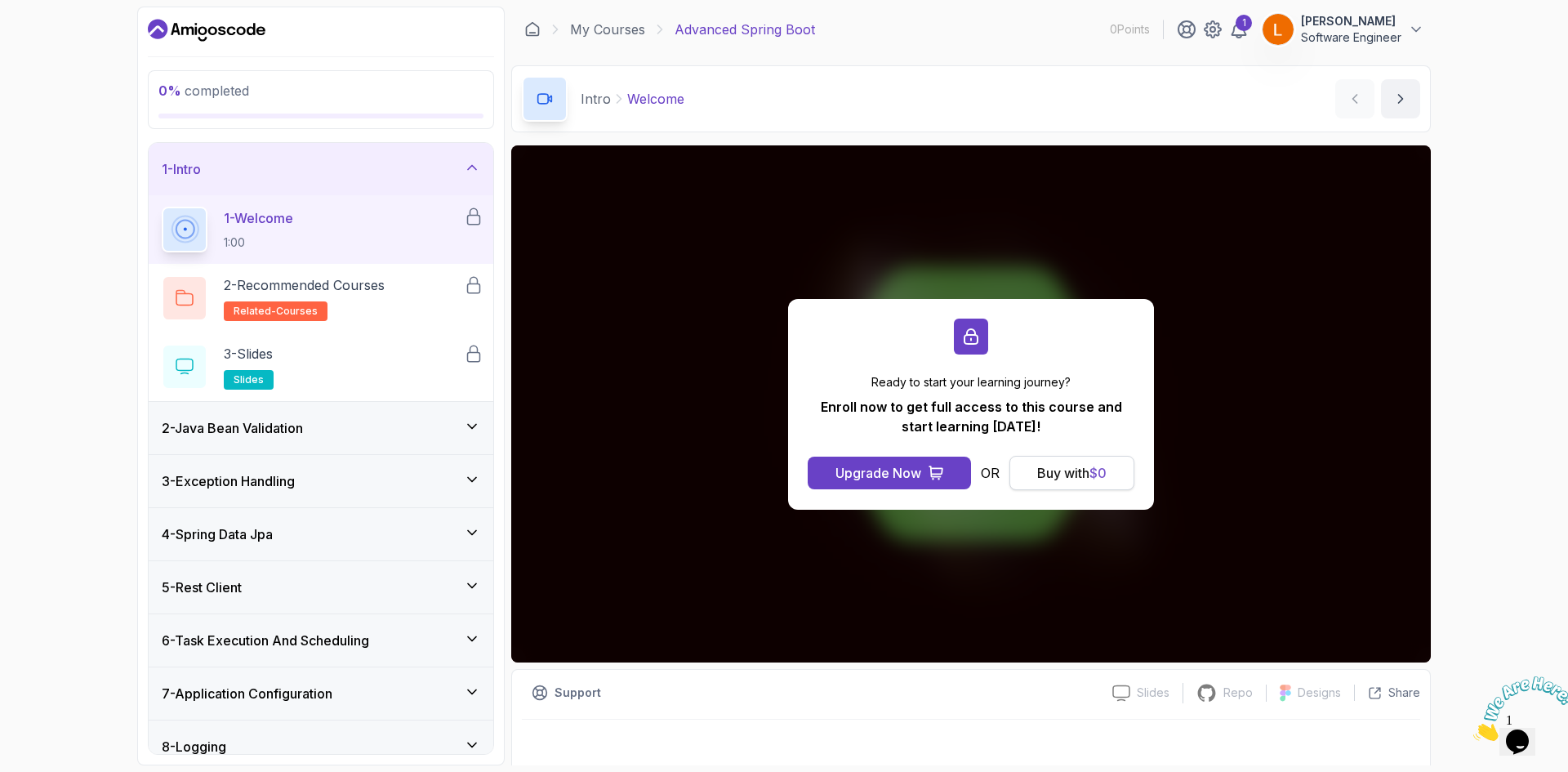
click at [1065, 475] on div "Buy with $ 0" at bounding box center [1072, 473] width 70 height 20
click at [1236, 337] on div "Ready to start your learning journey? Enroll now to get full access to this cou…" at bounding box center [971, 403] width 920 height 517
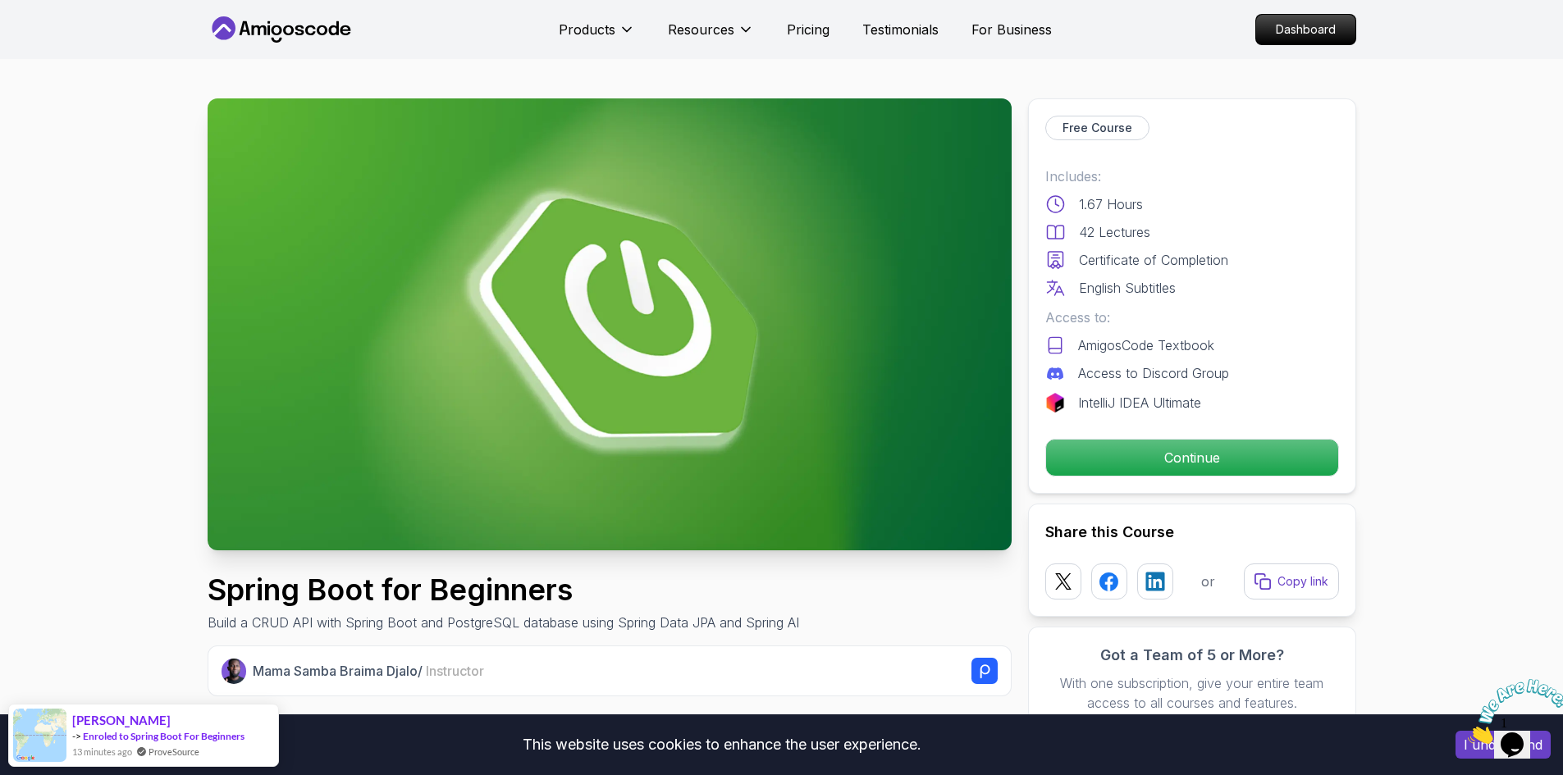
click at [1198, 450] on p "Continue" at bounding box center [1190, 457] width 277 height 34
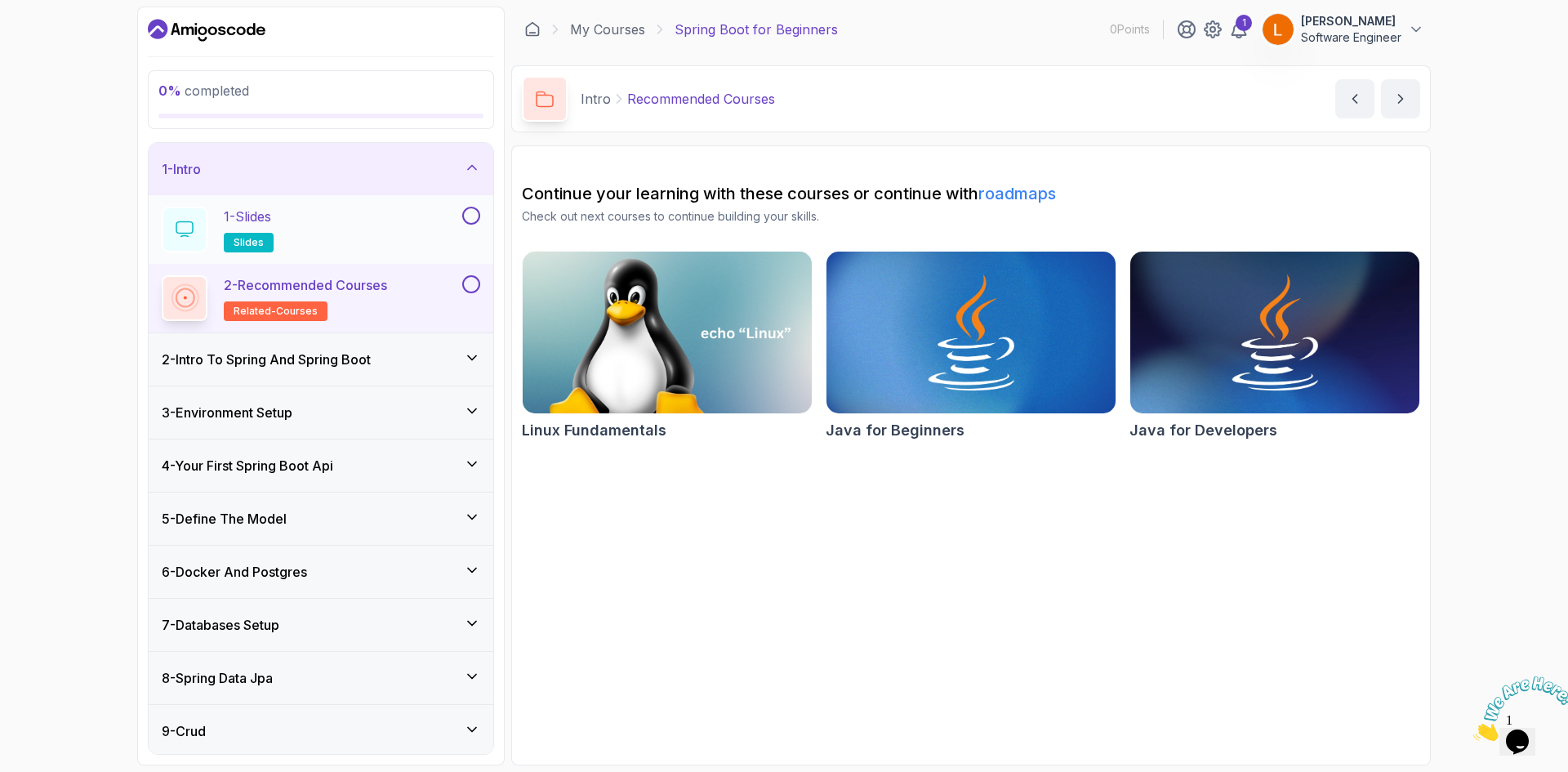
click at [385, 215] on div "1 - Slides slides" at bounding box center [310, 230] width 298 height 46
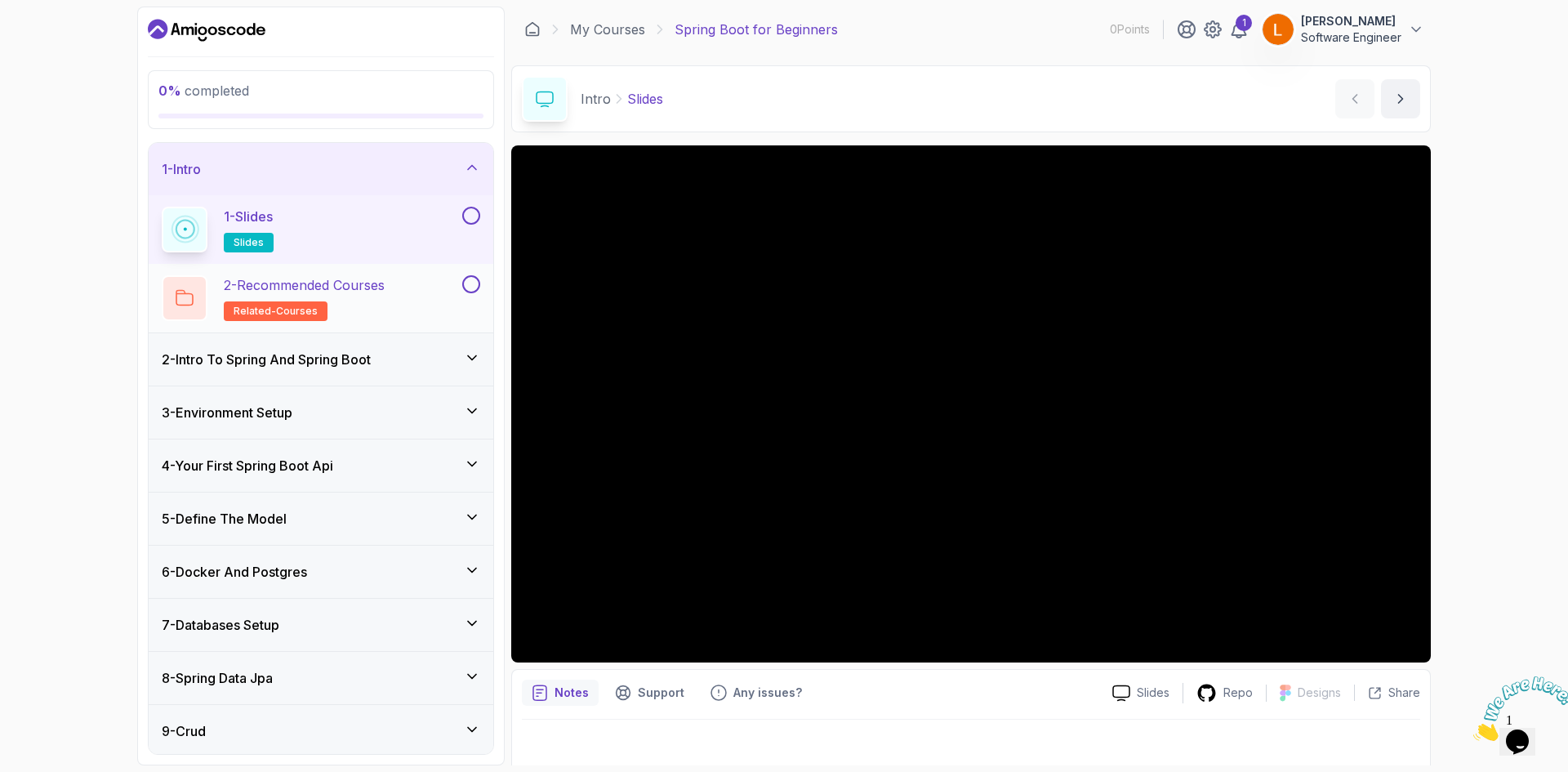
click at [440, 295] on div "2 - Recommended Courses related-courses" at bounding box center [310, 298] width 298 height 46
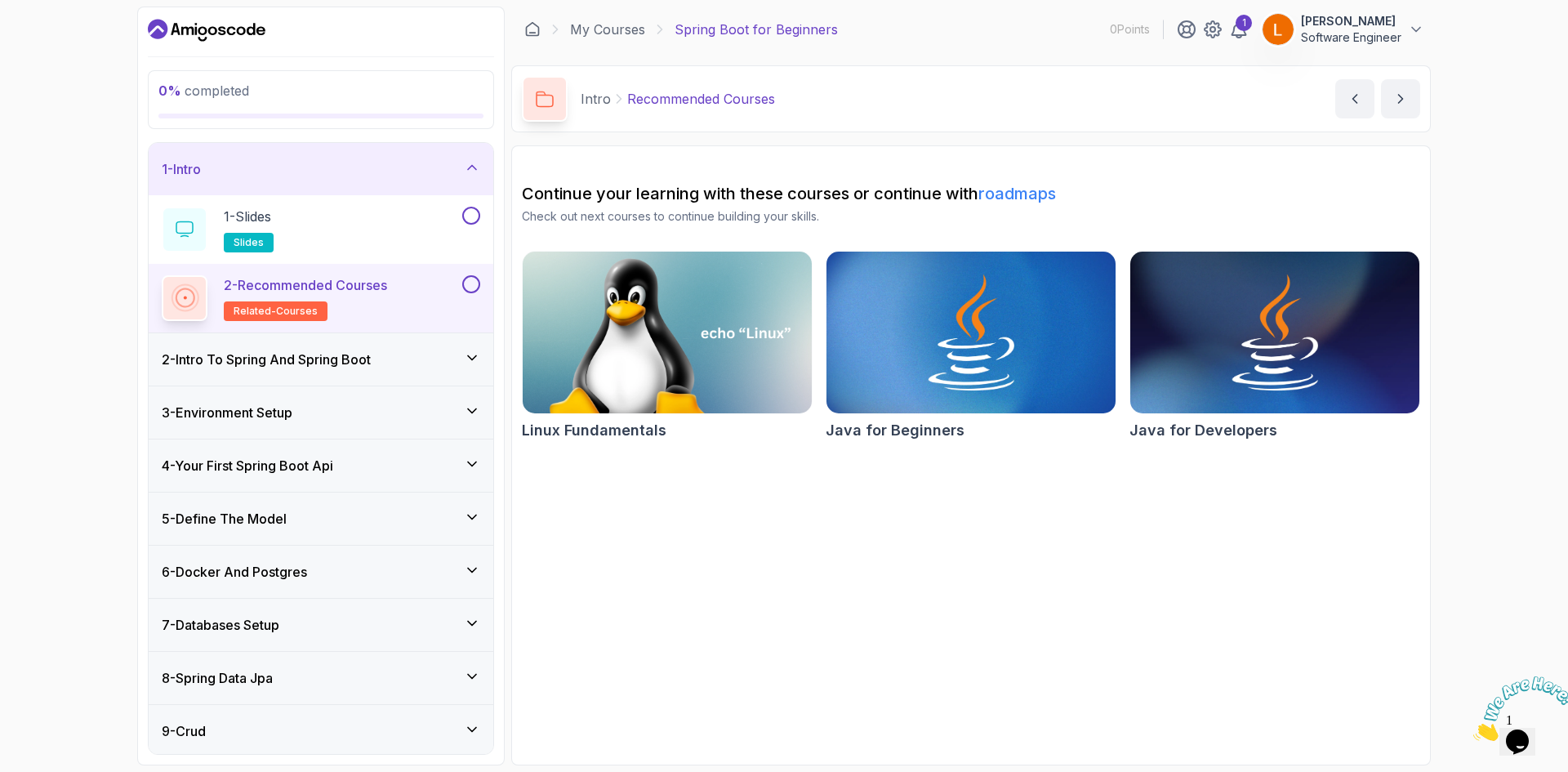
click at [474, 344] on div "2 - Intro To Spring And Spring Boot" at bounding box center [321, 360] width 344 height 52
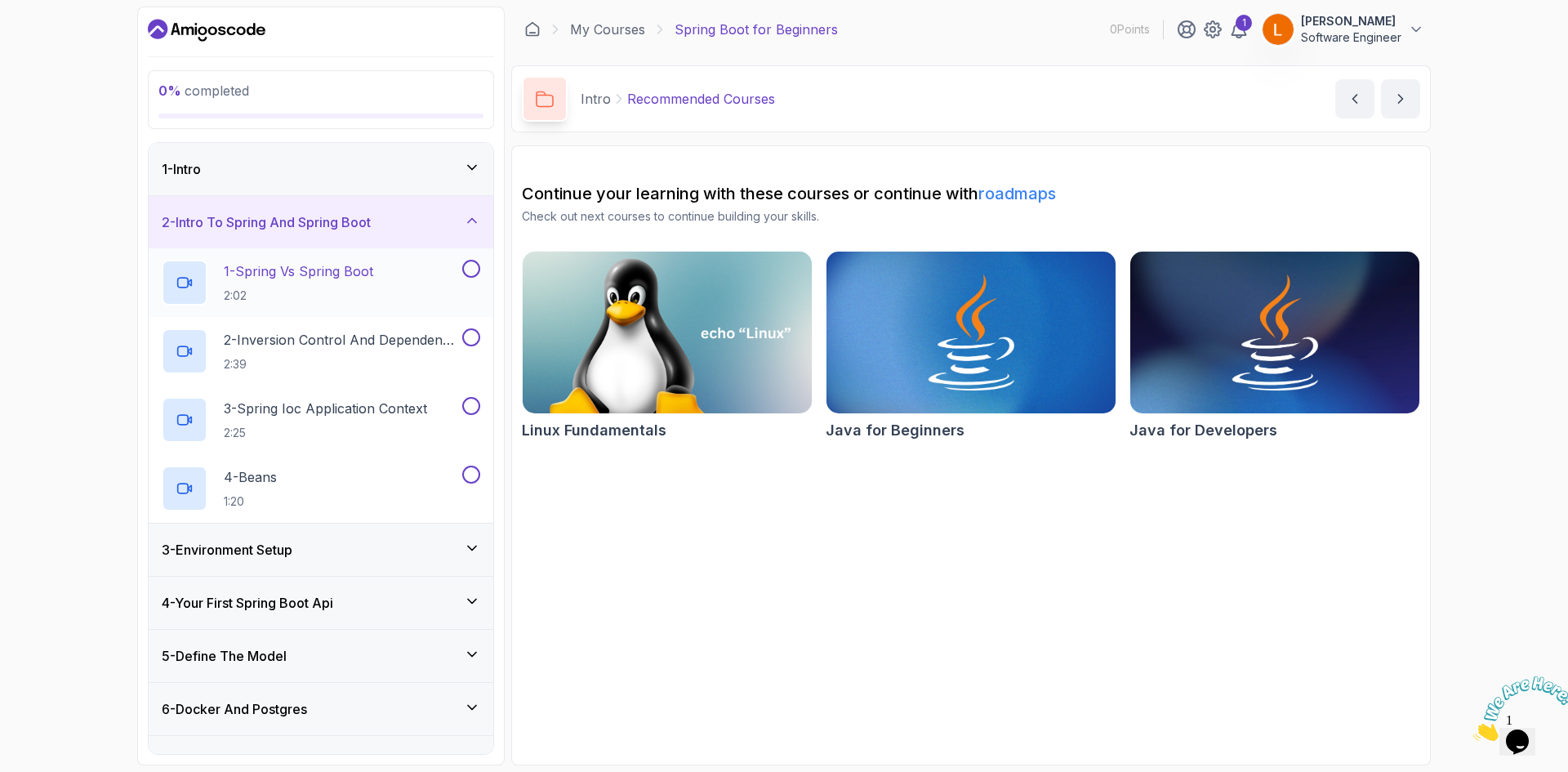
click at [408, 290] on div "1 - Spring Vs Spring Boot 2:02" at bounding box center [310, 283] width 298 height 46
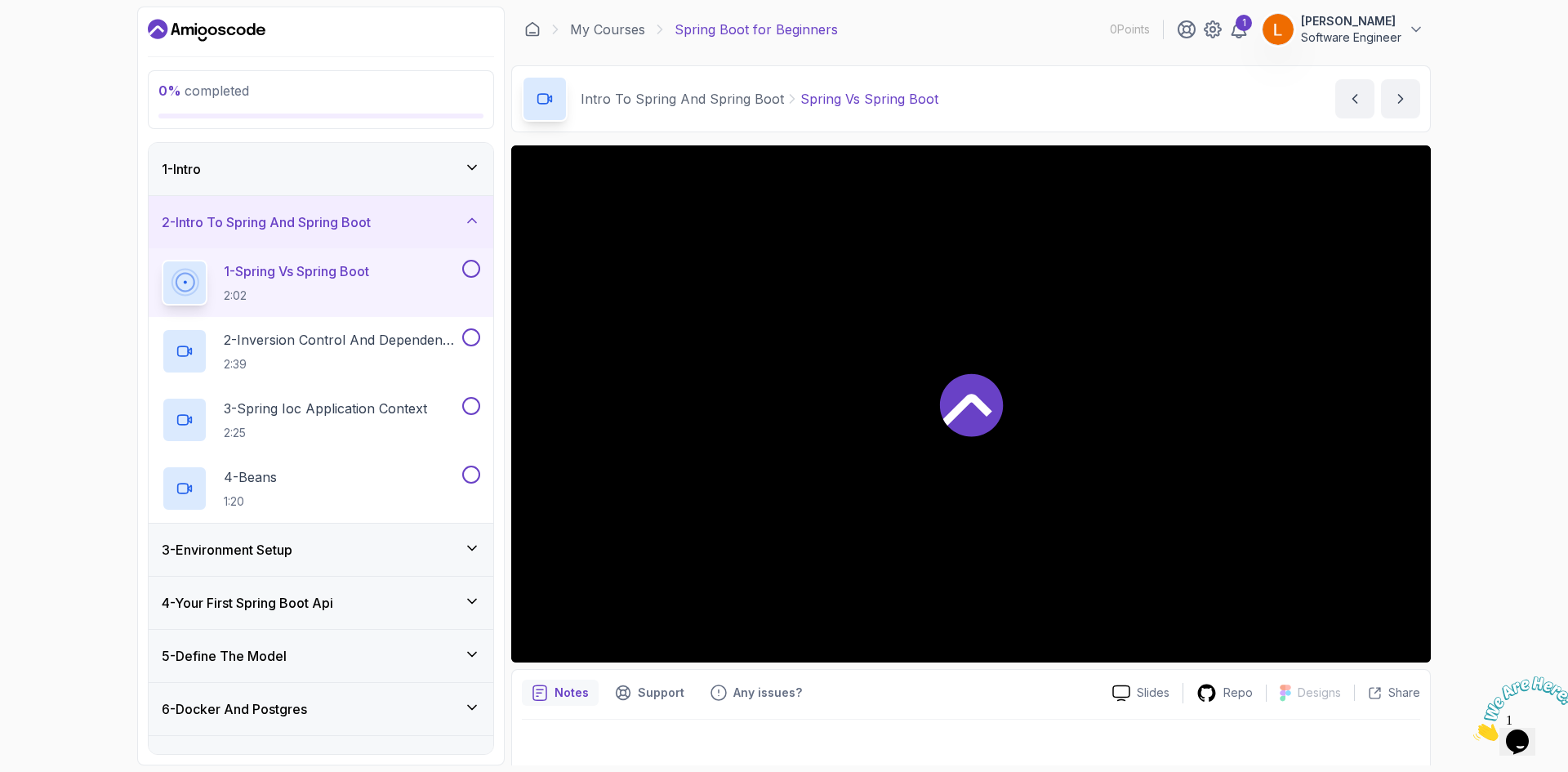
click at [381, 553] on div "3 - Environment Setup" at bounding box center [321, 550] width 319 height 20
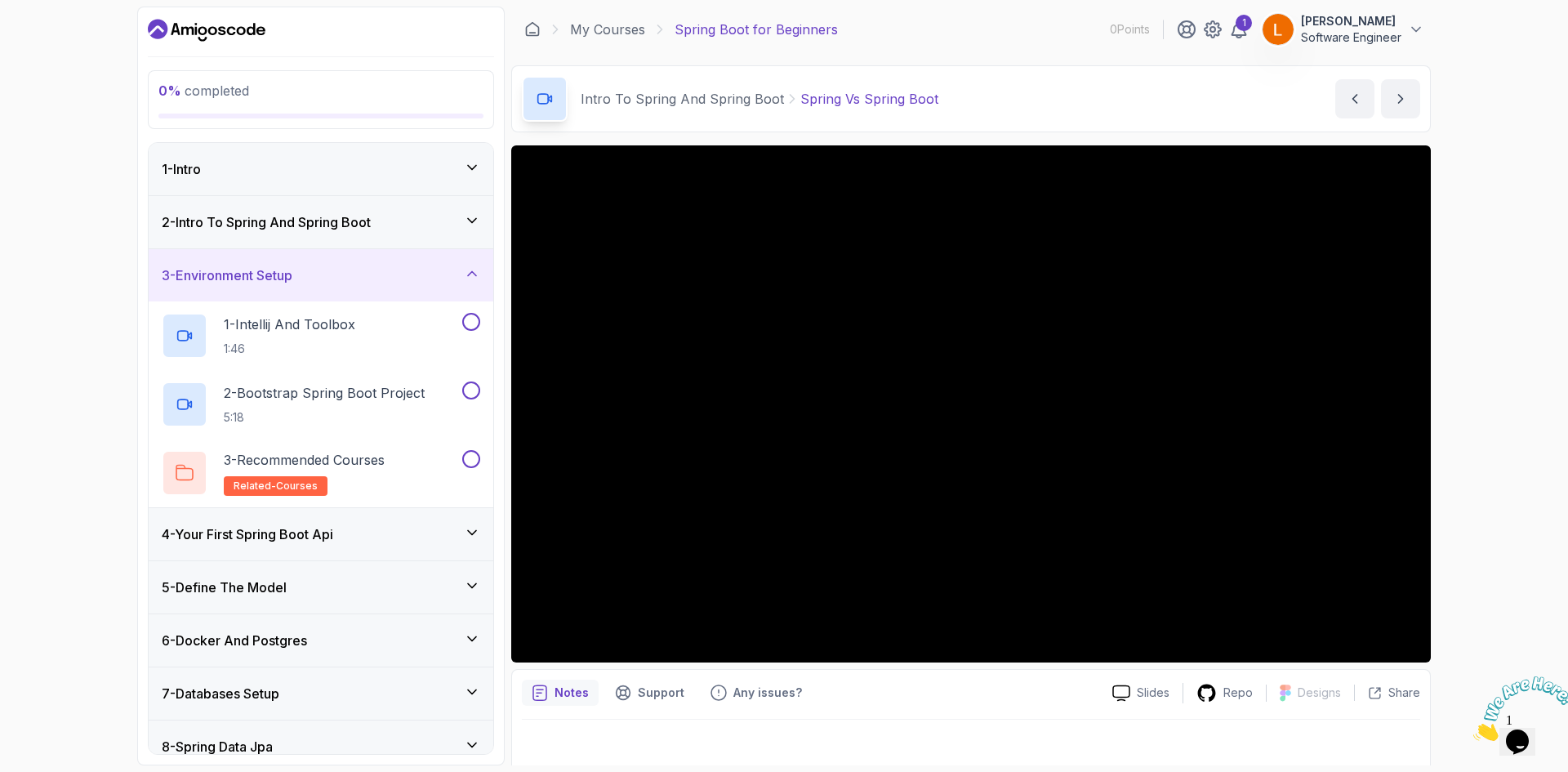
click at [414, 536] on div "4 - Your First Spring Boot Api" at bounding box center [321, 535] width 319 height 20
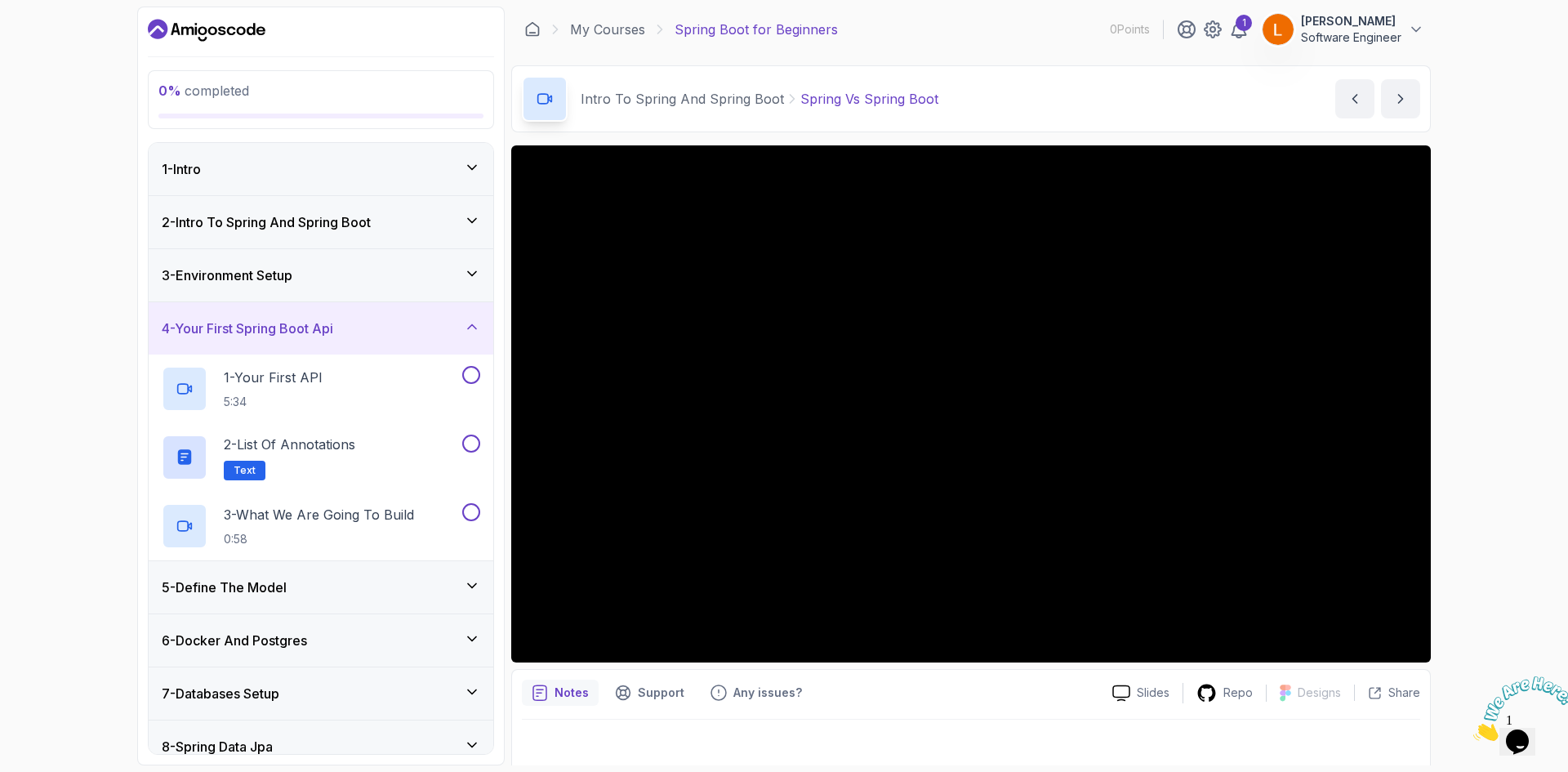
click at [407, 583] on div "5 - Define The Model" at bounding box center [321, 588] width 319 height 20
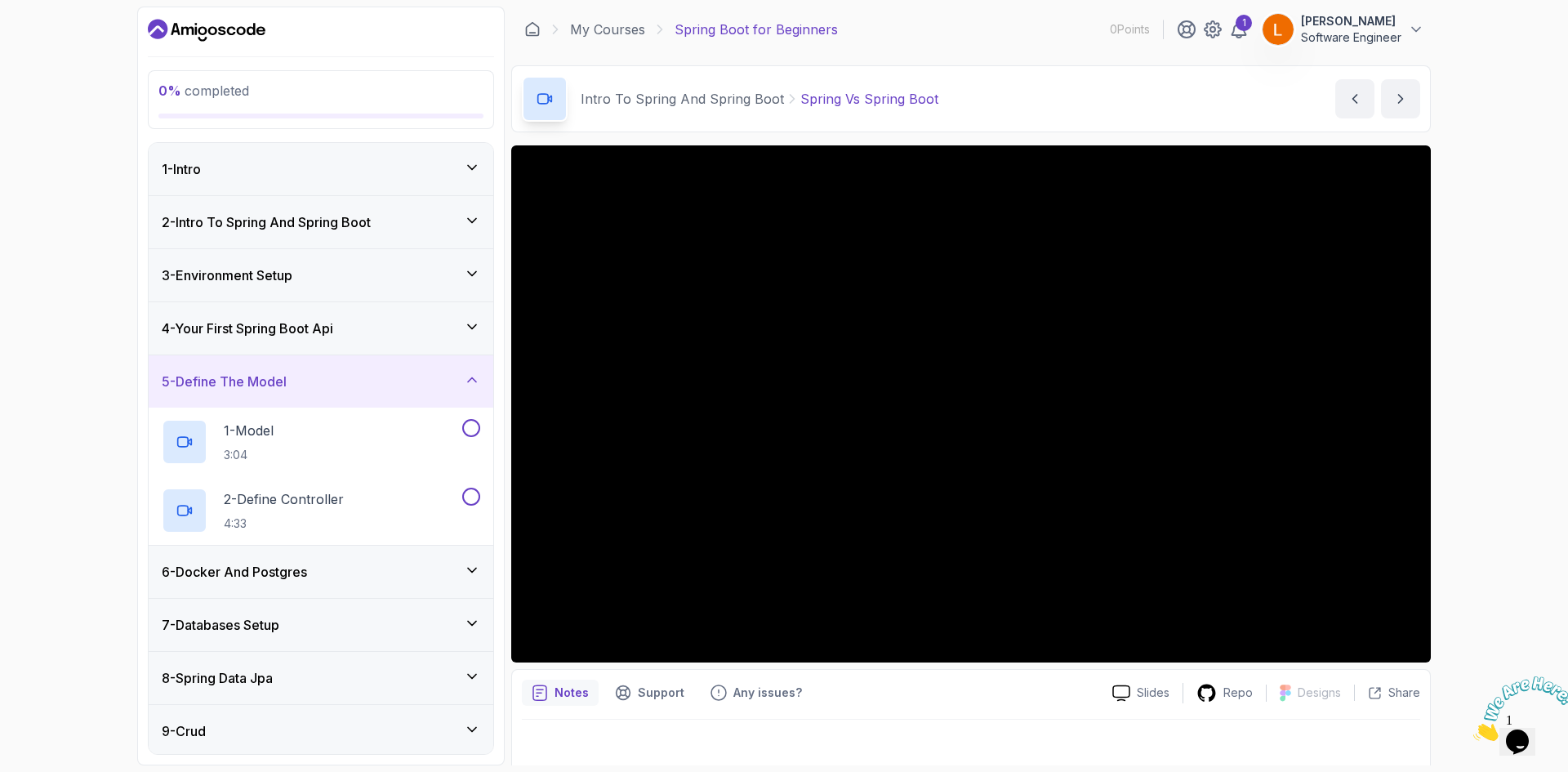
click at [409, 585] on div "6 - Docker And Postgres" at bounding box center [321, 572] width 344 height 52
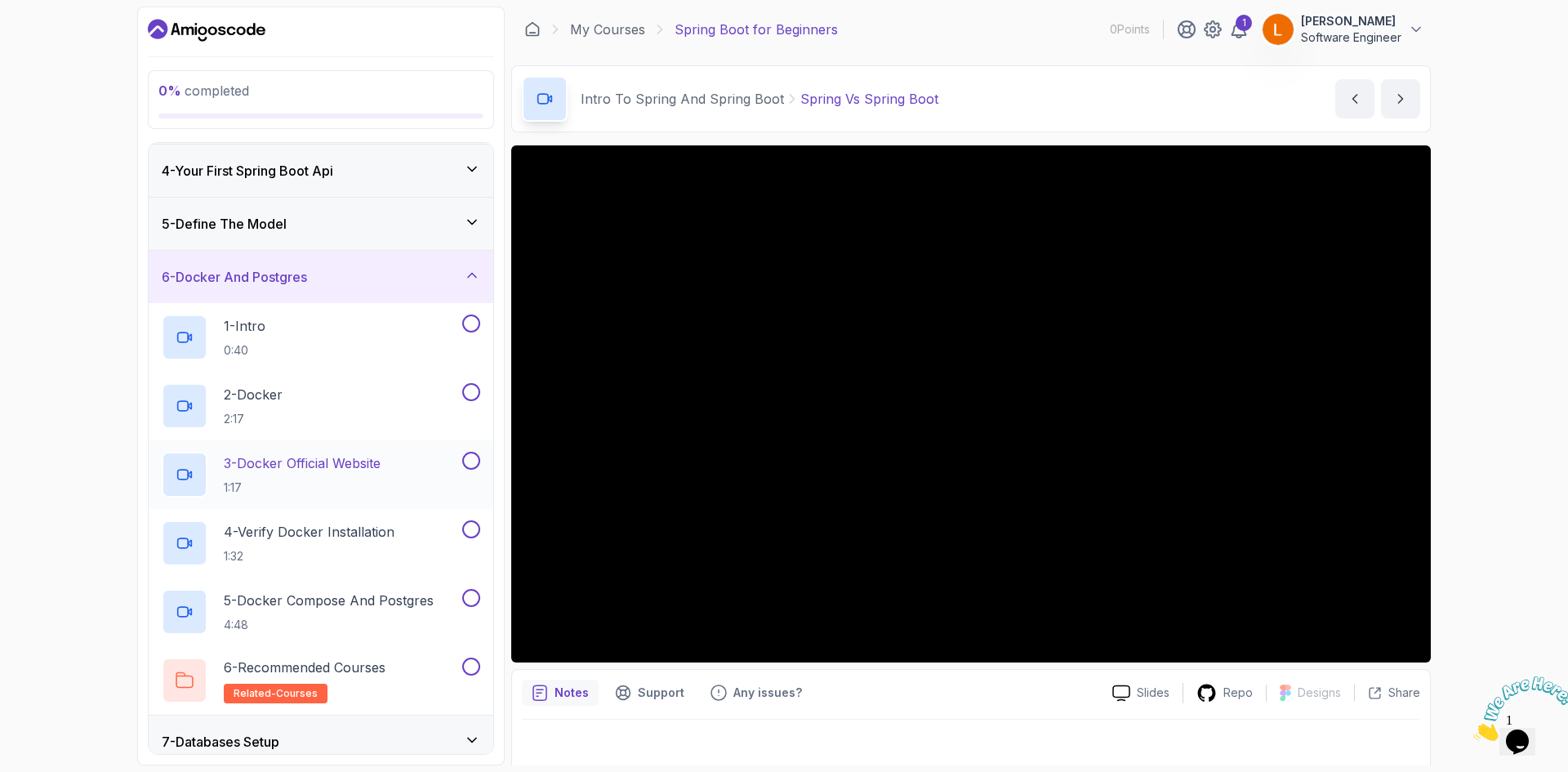
scroll to position [245, 0]
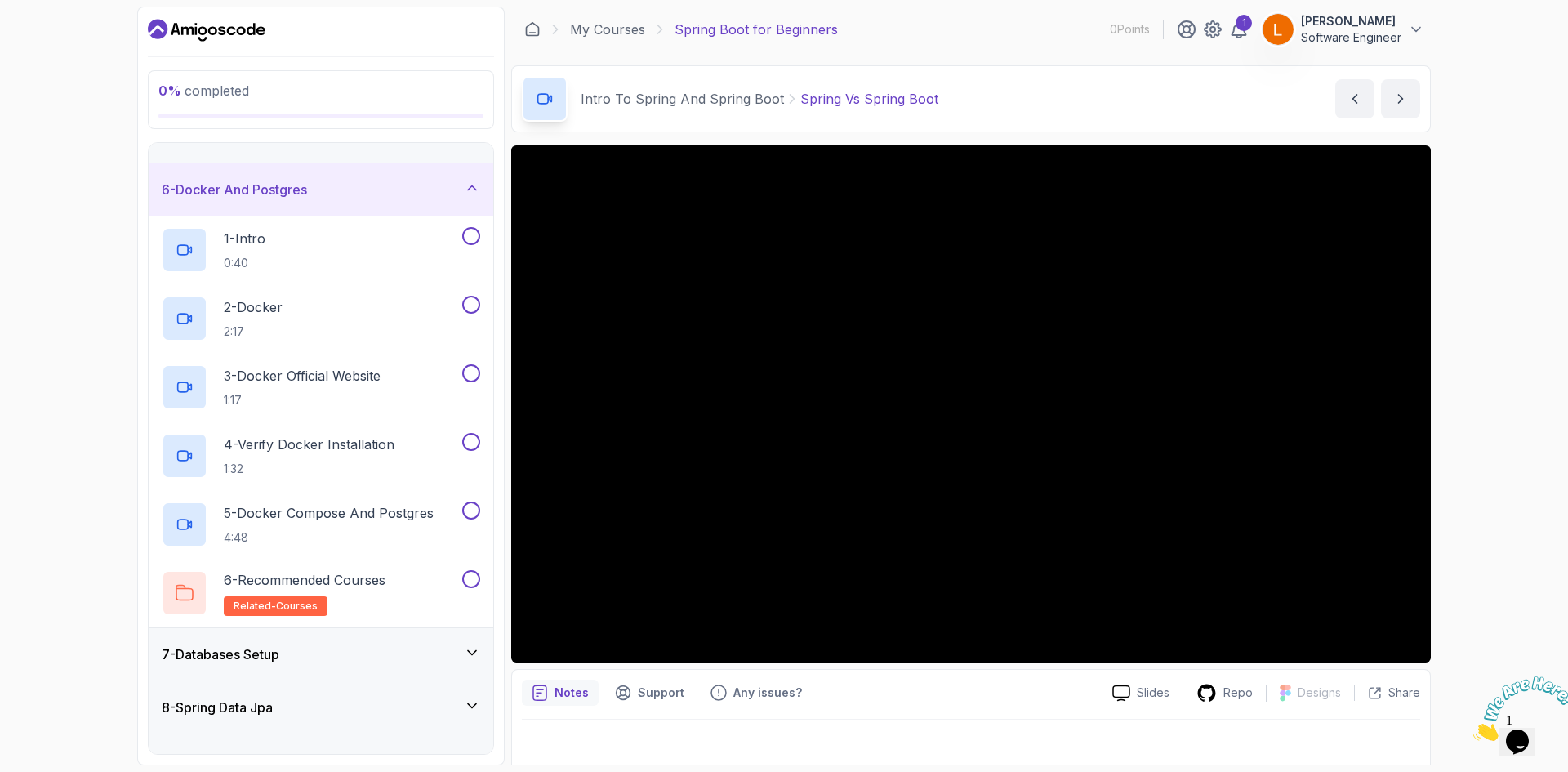
click at [394, 658] on div "7 - Databases Setup" at bounding box center [321, 654] width 319 height 20
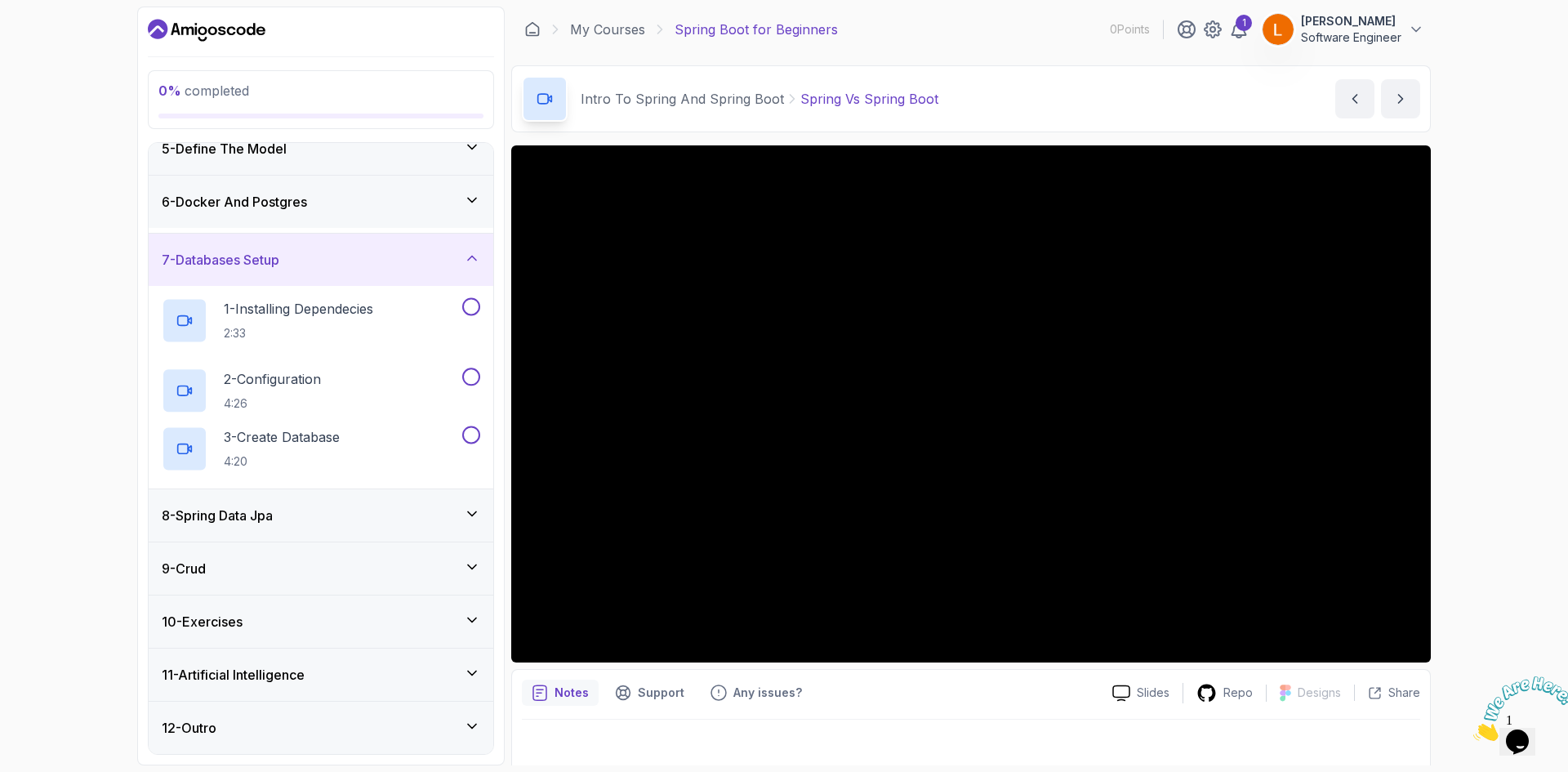
scroll to position [231, 0]
click at [398, 516] on div "8 - Spring Data Jpa" at bounding box center [321, 516] width 319 height 20
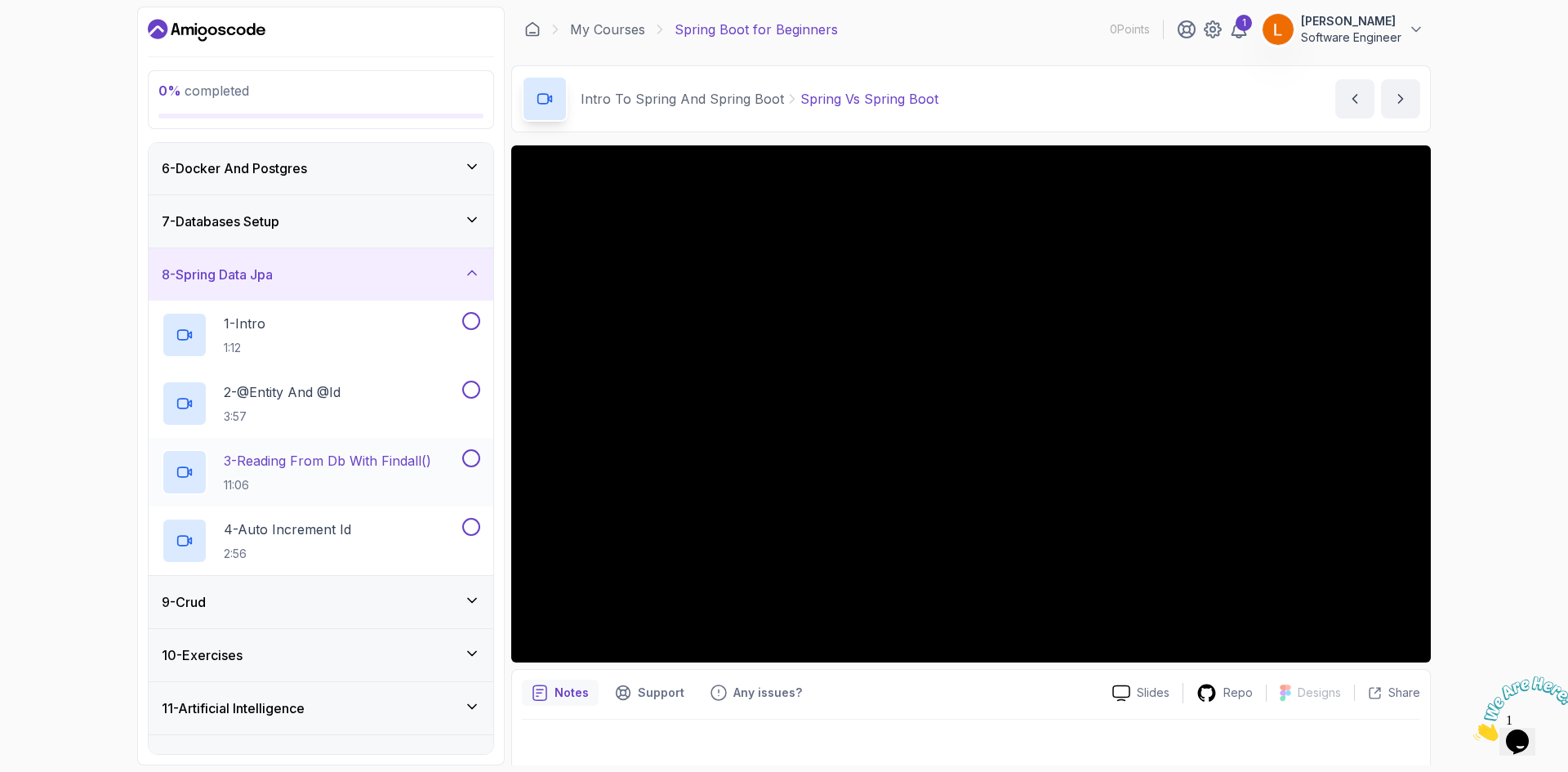
scroll to position [300, 0]
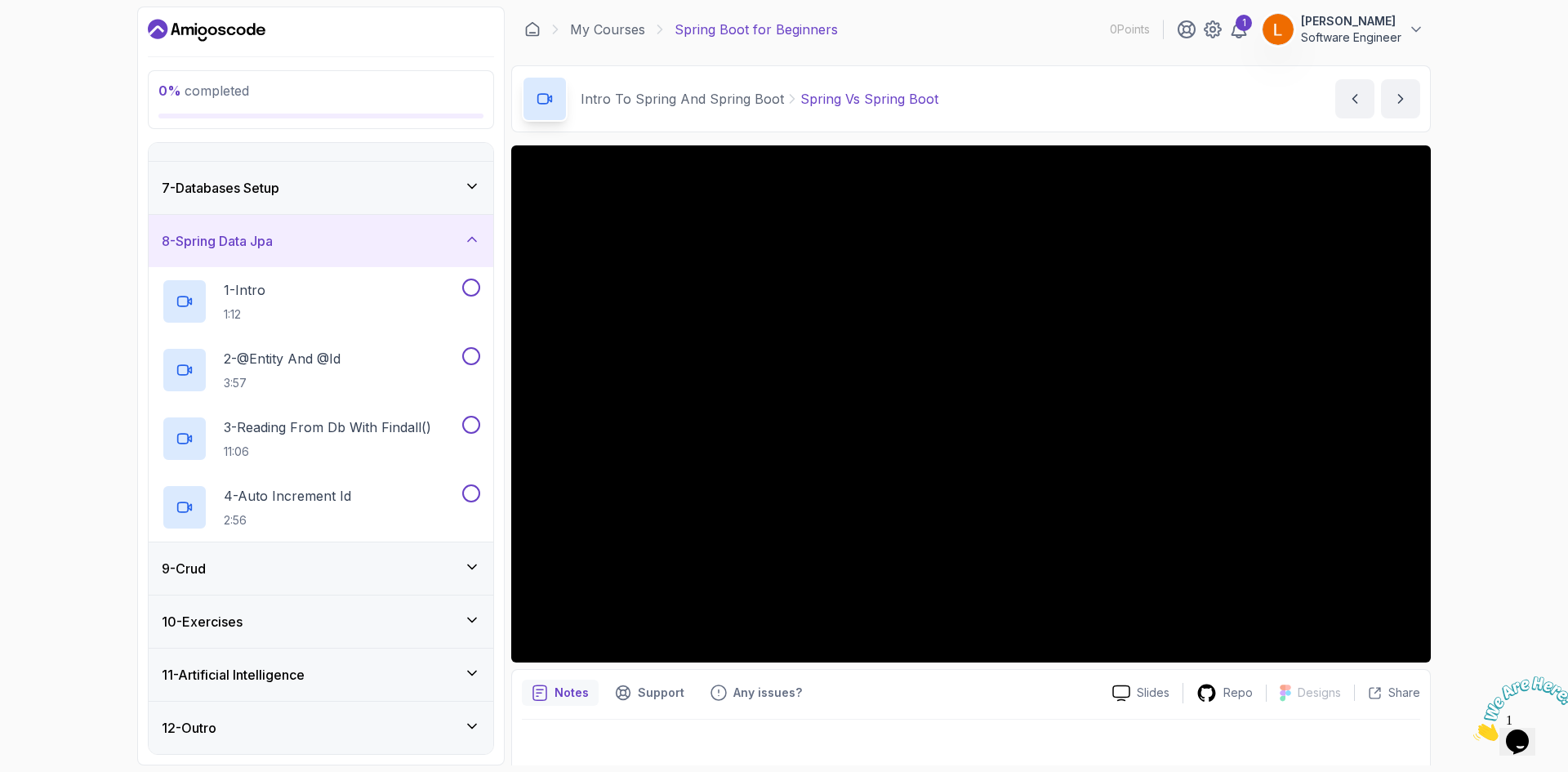
click at [398, 582] on div "9 - Crud" at bounding box center [321, 569] width 344 height 52
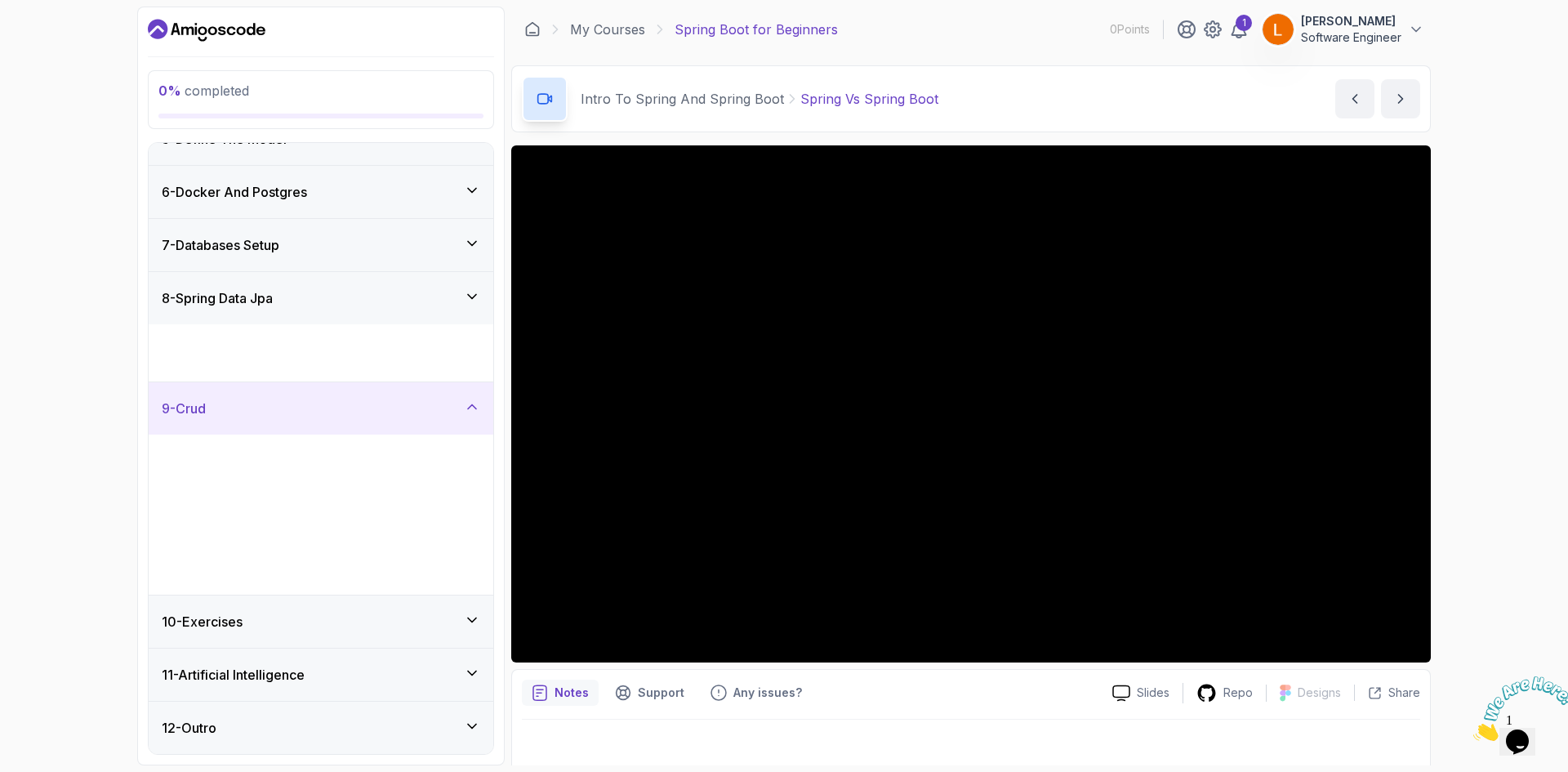
scroll to position [231, 0]
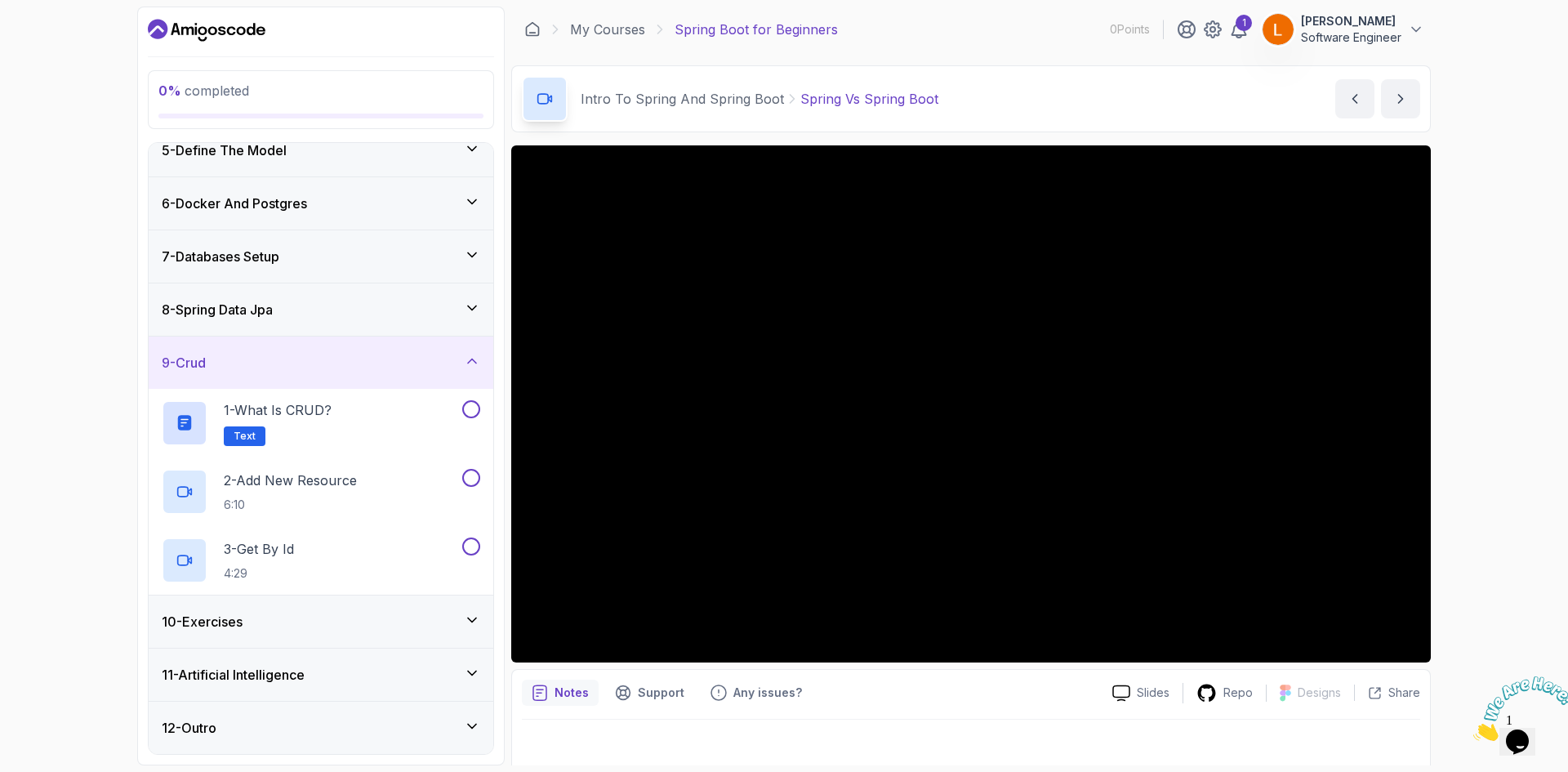
click at [390, 623] on div "10 - Exercises" at bounding box center [321, 622] width 319 height 20
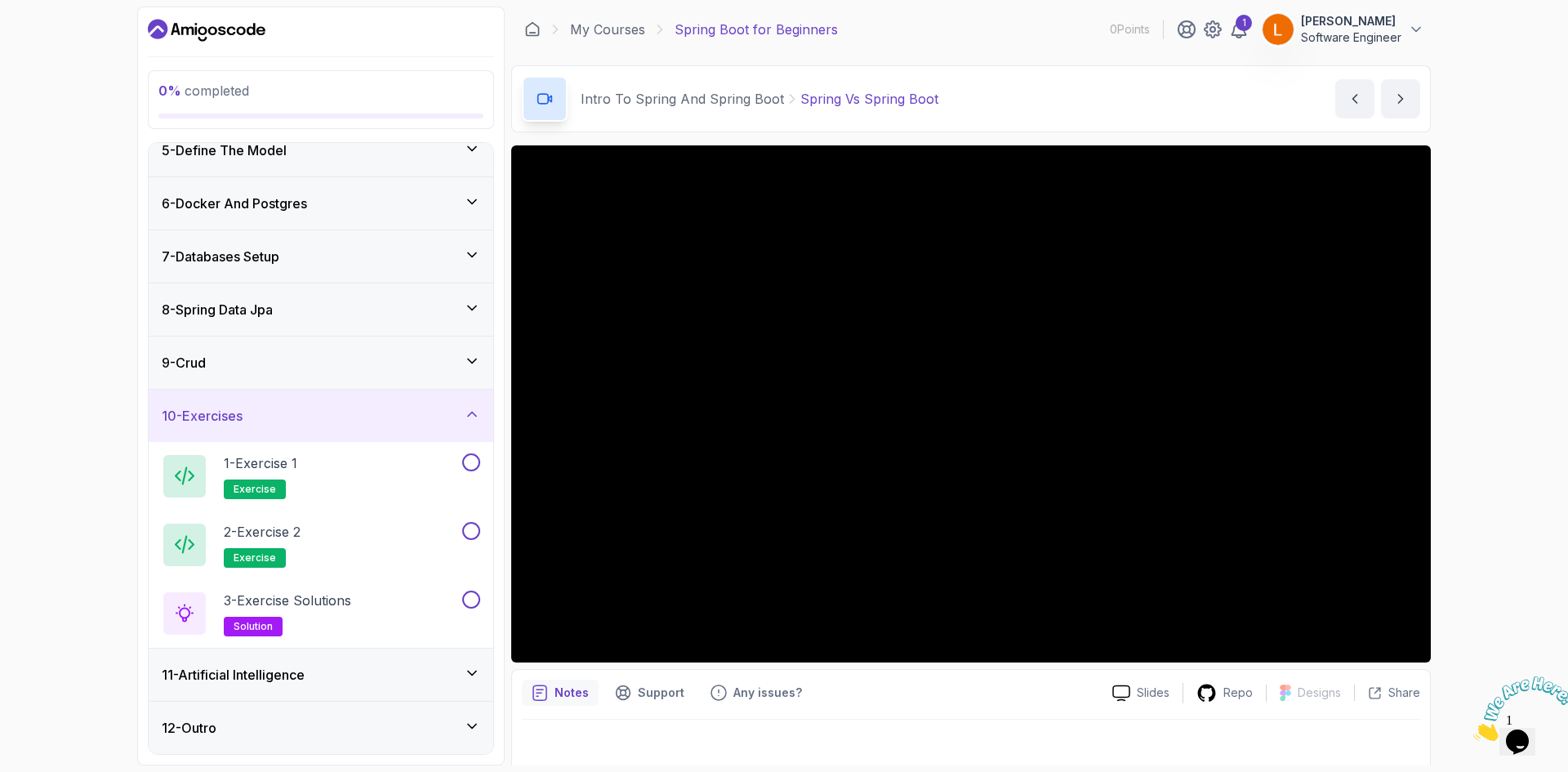
click at [388, 669] on div "11 - Artificial Intelligence" at bounding box center [321, 675] width 319 height 20
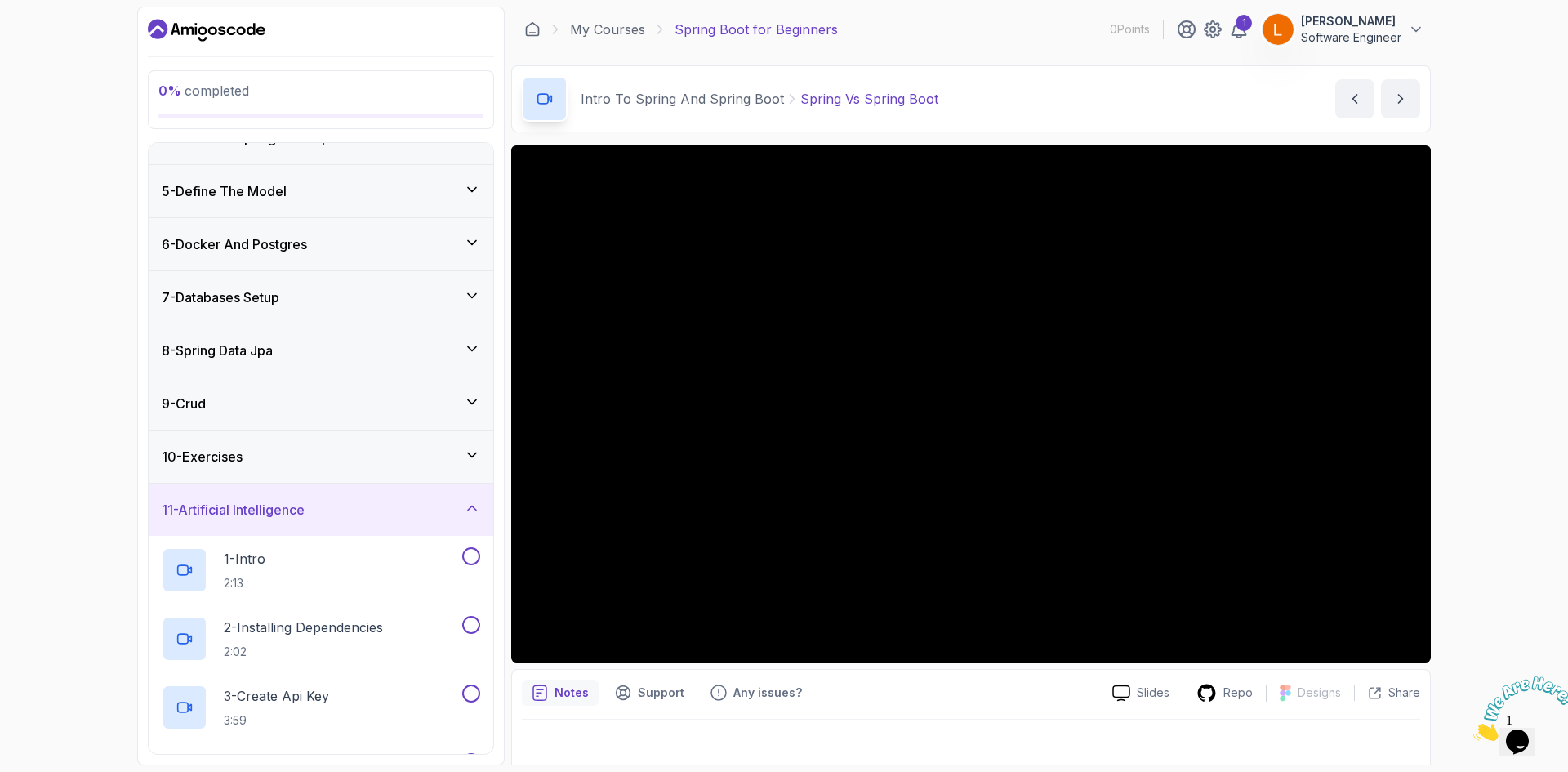
scroll to position [98, 0]
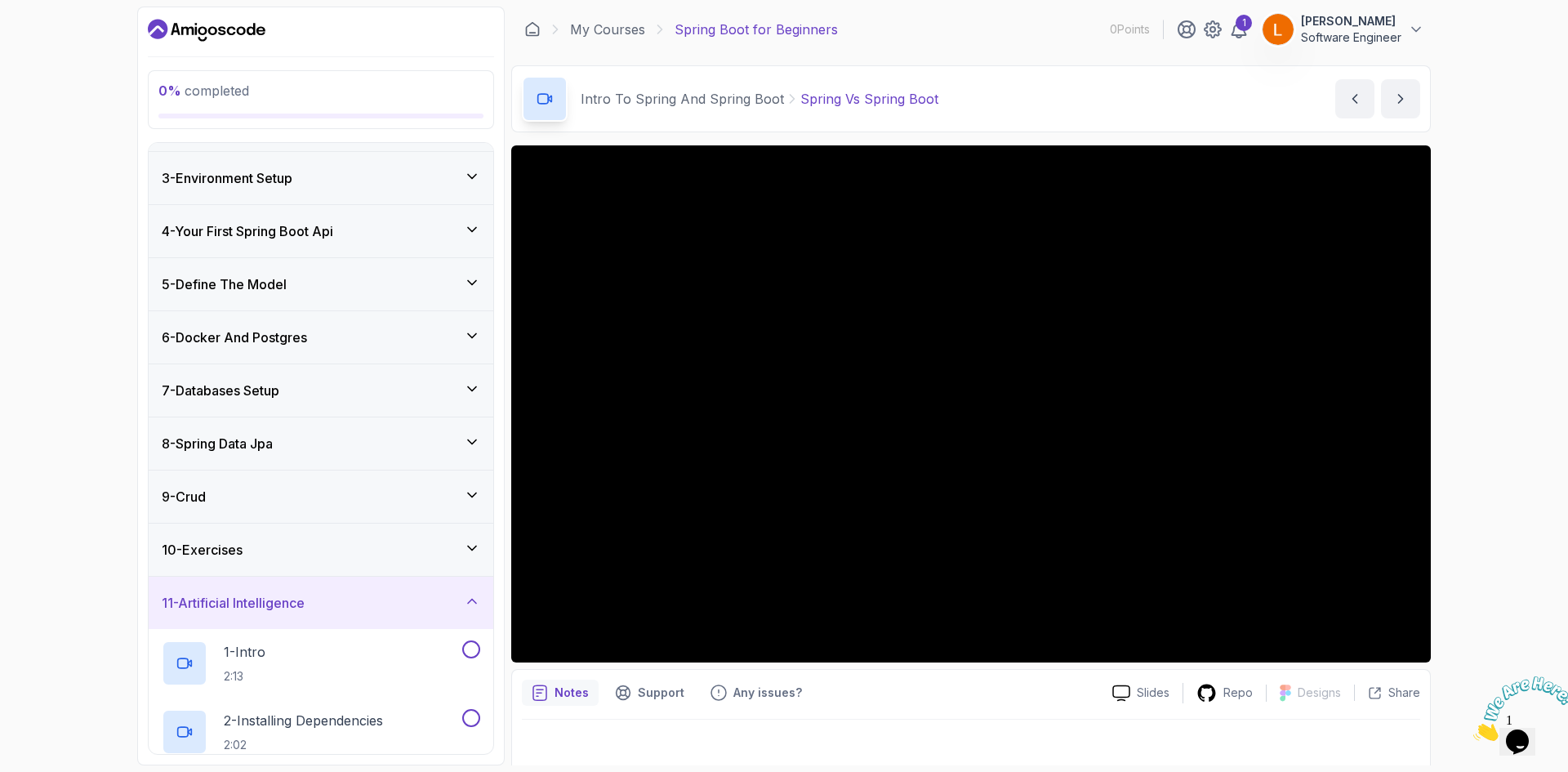
click at [352, 554] on div "10 - Exercises" at bounding box center [321, 550] width 319 height 20
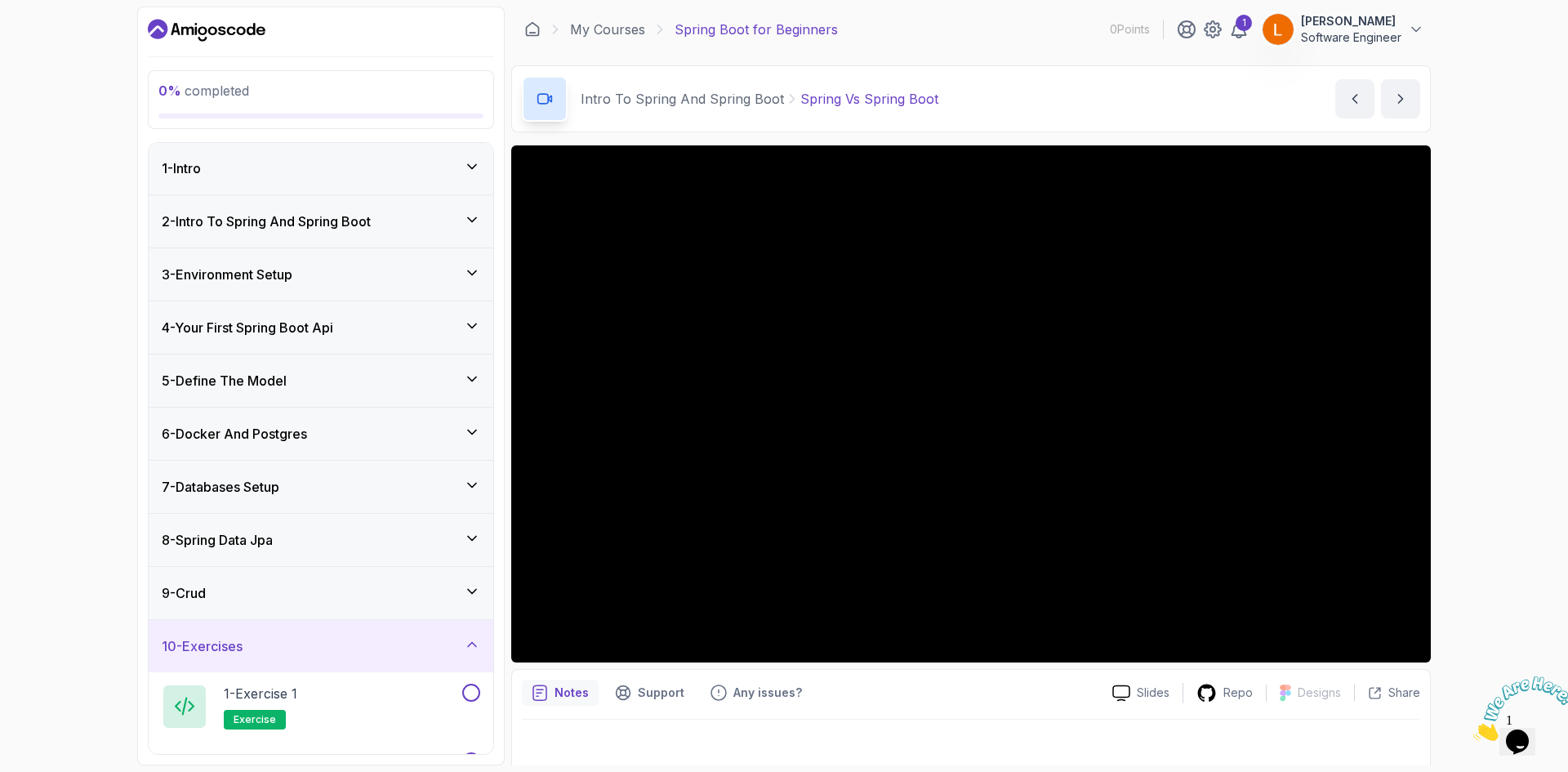
scroll to position [0, 0]
click at [461, 645] on div "10 - Exercises" at bounding box center [321, 647] width 319 height 20
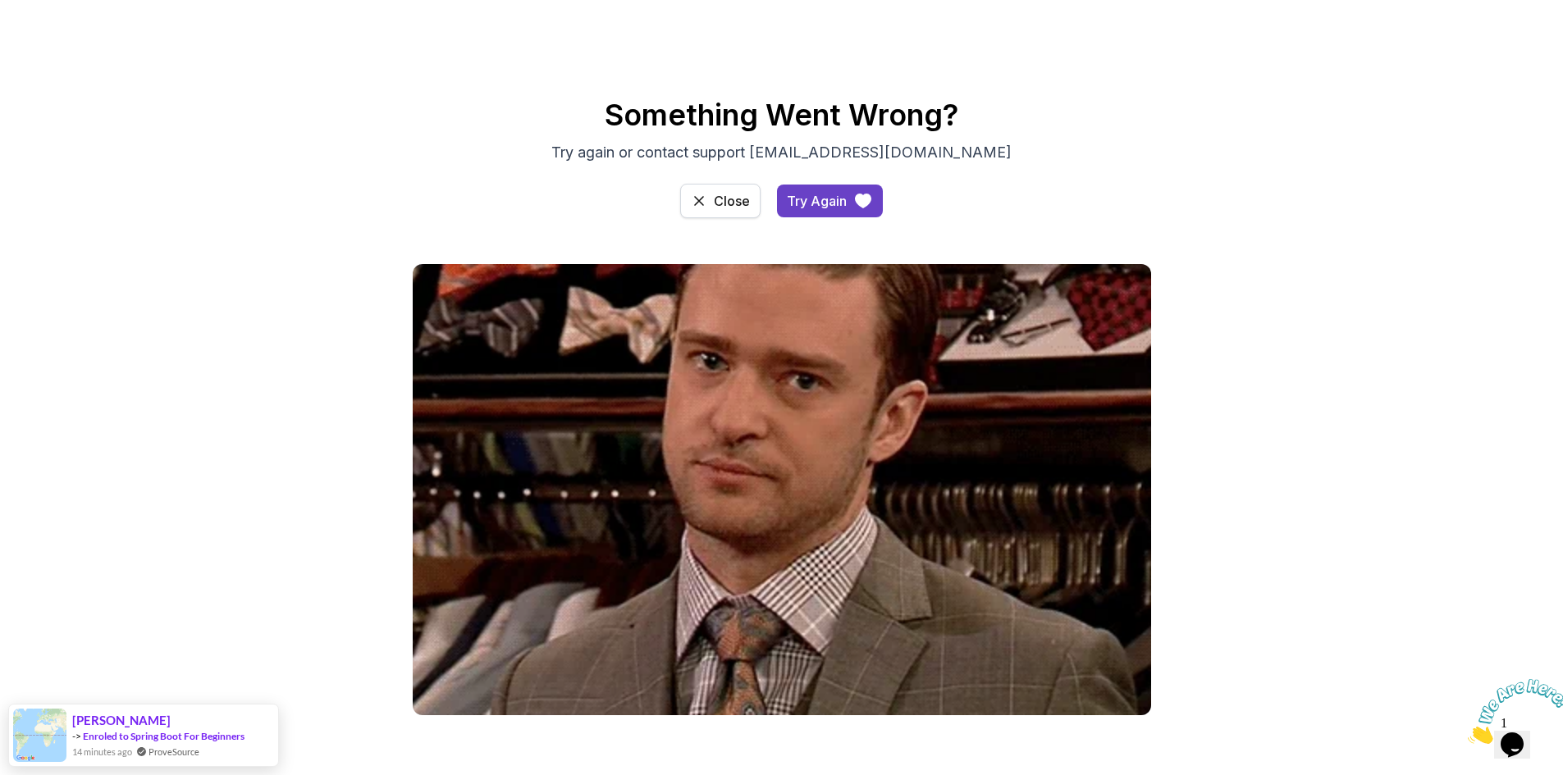
click at [745, 201] on div "Close" at bounding box center [732, 201] width 36 height 20
